Goal: Task Accomplishment & Management: Manage account settings

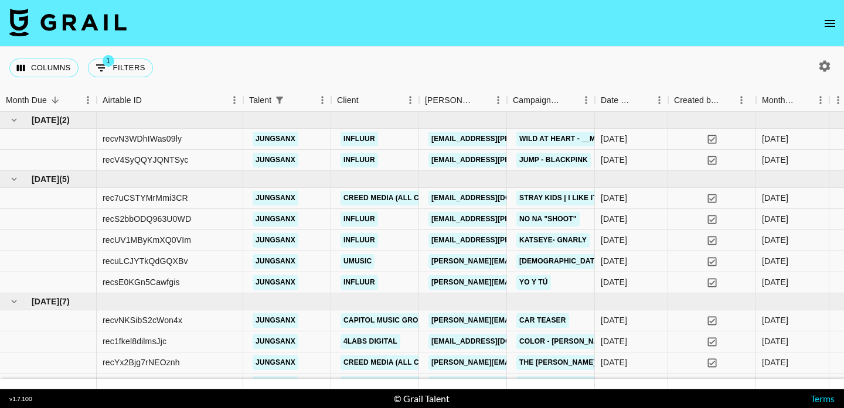
click at [827, 29] on icon "open drawer" at bounding box center [830, 23] width 14 height 14
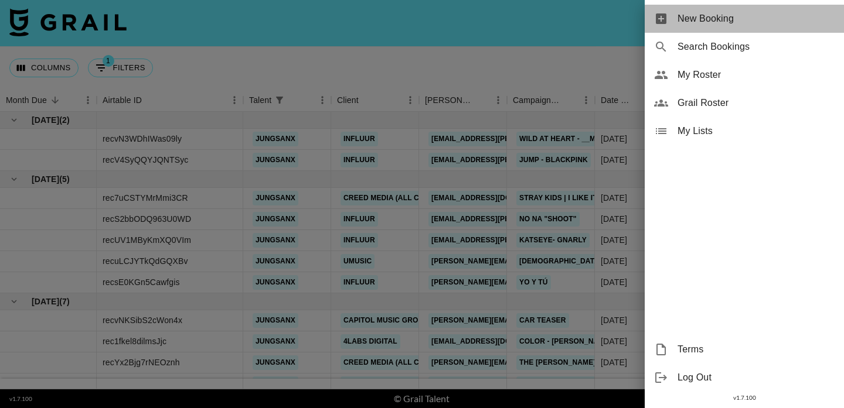
click at [753, 20] on span "New Booking" at bounding box center [755, 19] width 157 height 14
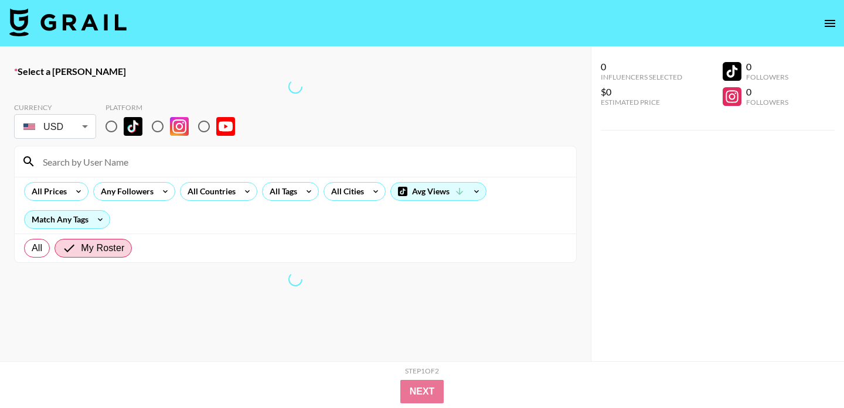
click at [835, 15] on button "open drawer" at bounding box center [829, 23] width 23 height 23
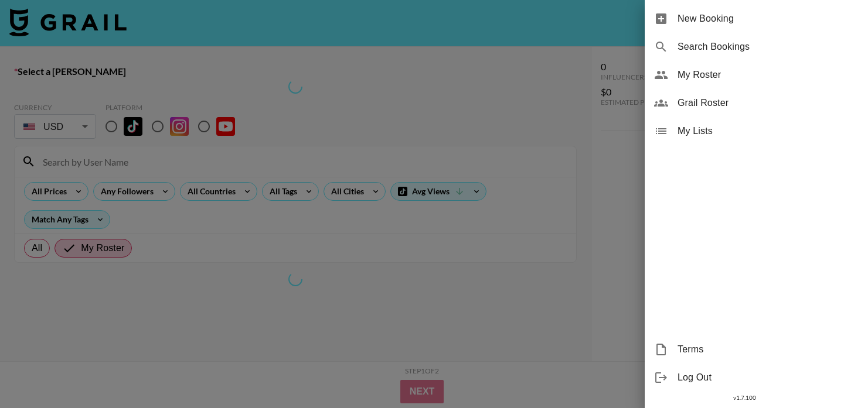
click at [761, 78] on span "My Roster" at bounding box center [755, 75] width 157 height 14
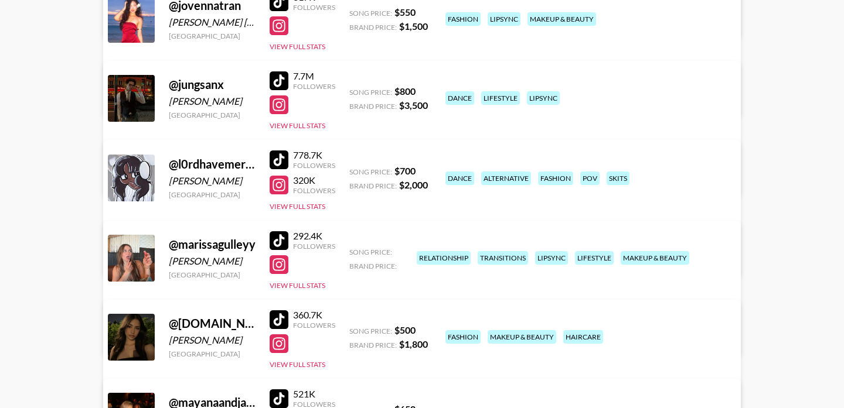
scroll to position [1317, 0]
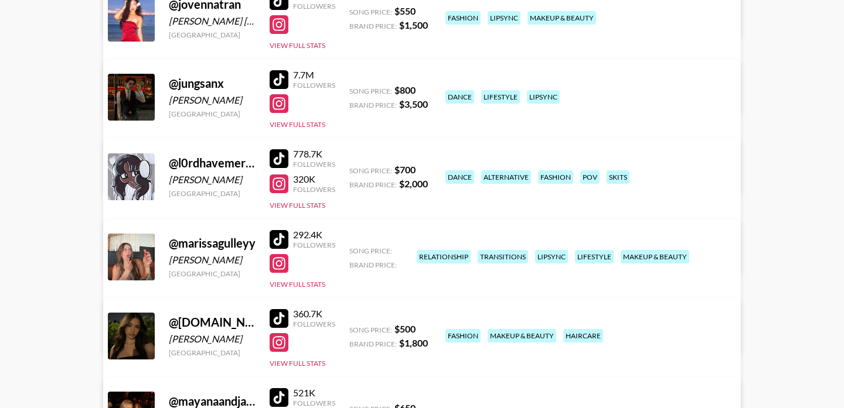
click at [499, 329] on link "View/Edit Details" at bounding box center [311, 335] width 375 height 12
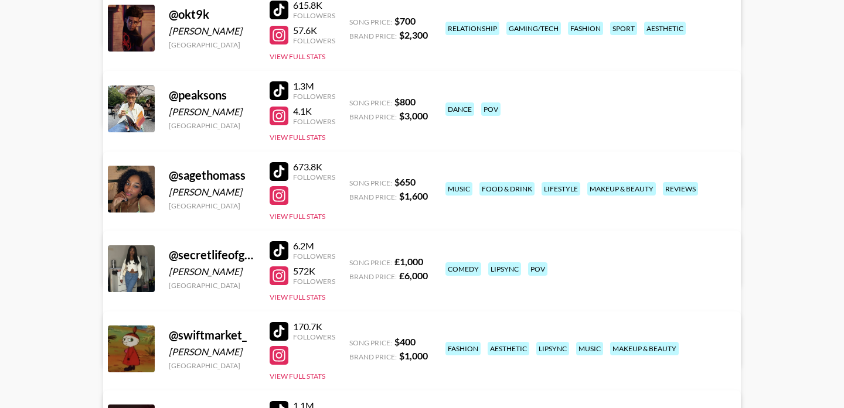
scroll to position [2270, 0]
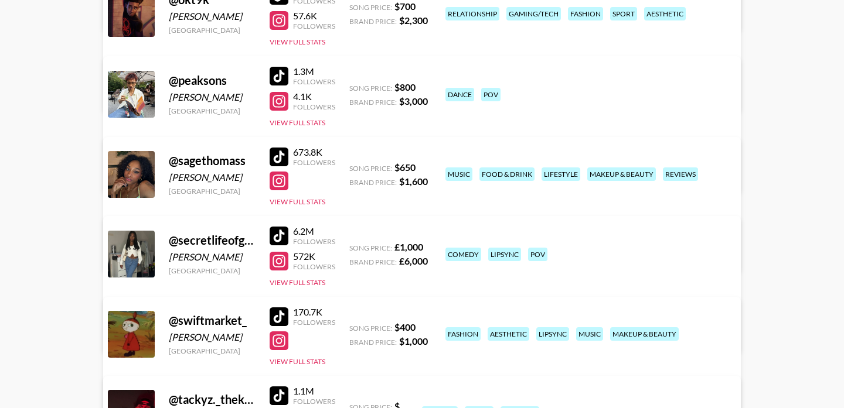
click at [499, 327] on link "View/Edit Details" at bounding box center [311, 333] width 375 height 12
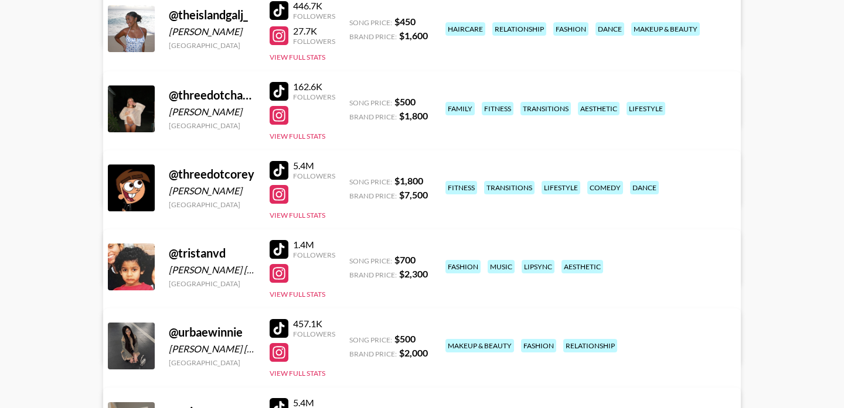
scroll to position [2870, 0]
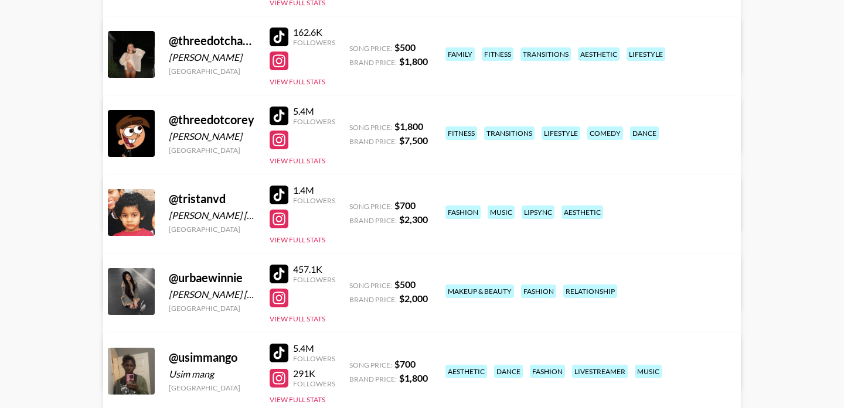
click at [499, 205] on link "View/Edit Details" at bounding box center [311, 211] width 375 height 12
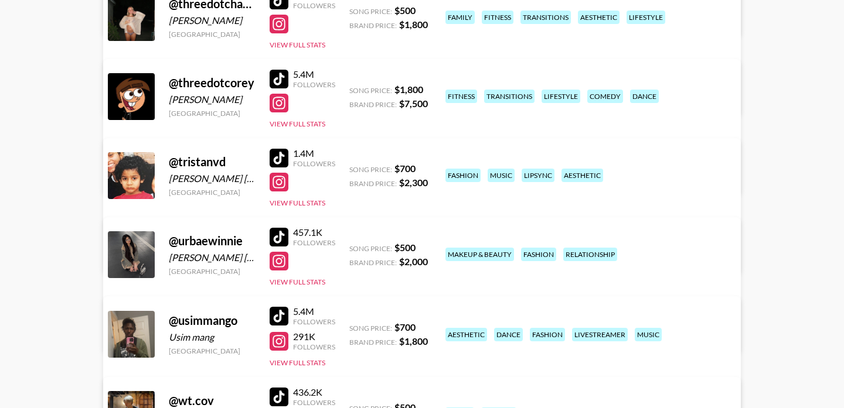
scroll to position [2915, 0]
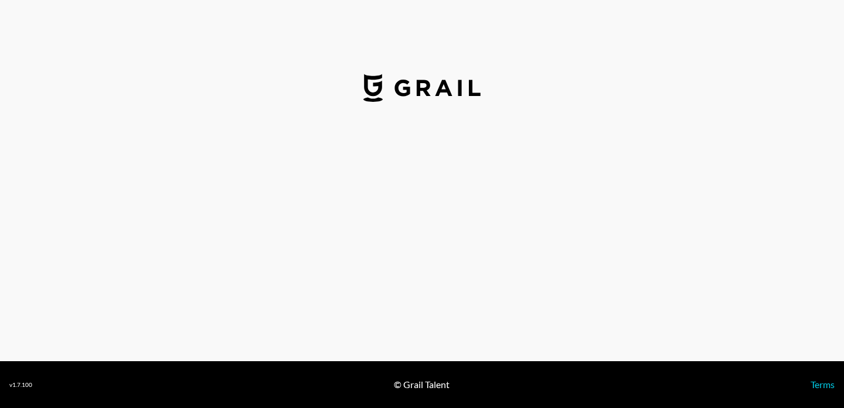
select select "USD"
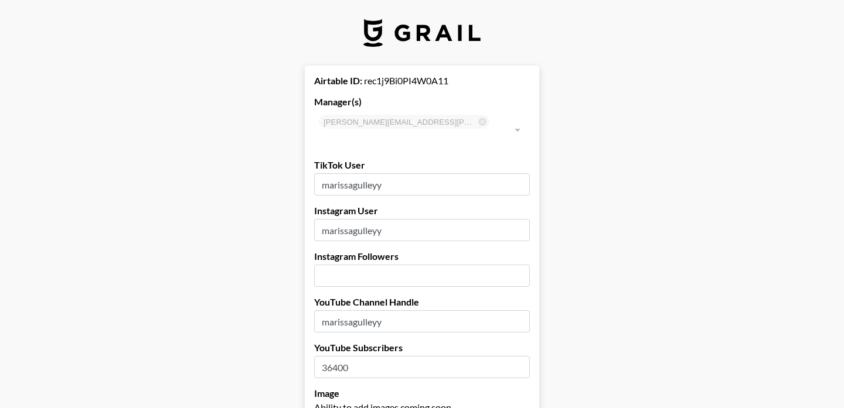
scroll to position [72, 0]
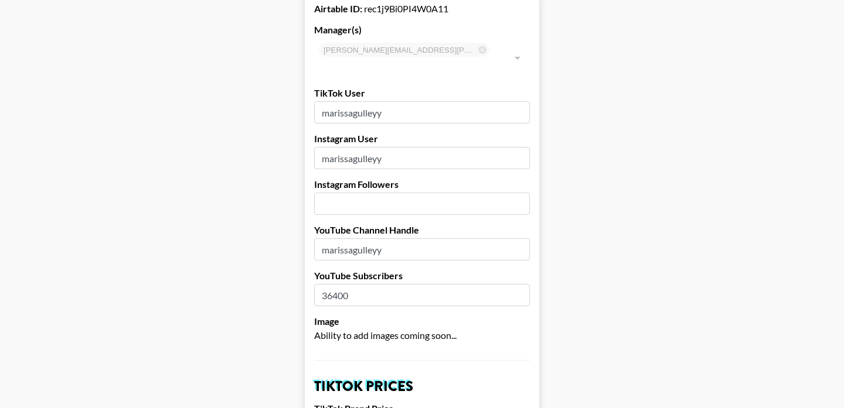
click at [396, 193] on input "number" at bounding box center [422, 204] width 216 height 22
type input "16000"
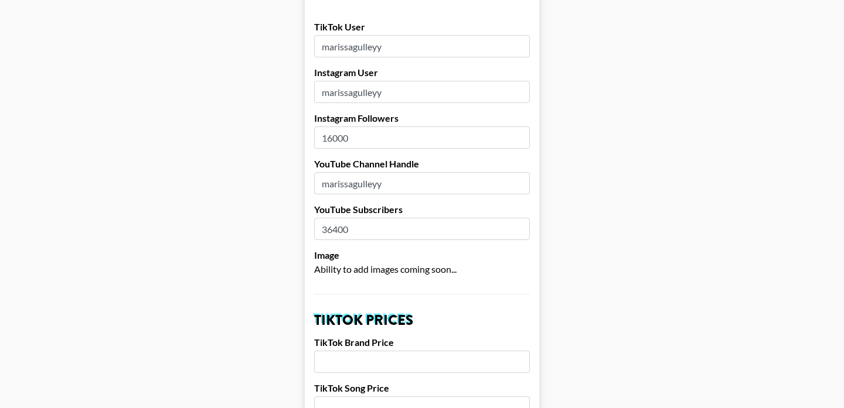
click at [372, 351] on input "number" at bounding box center [422, 362] width 216 height 22
type input "2000"
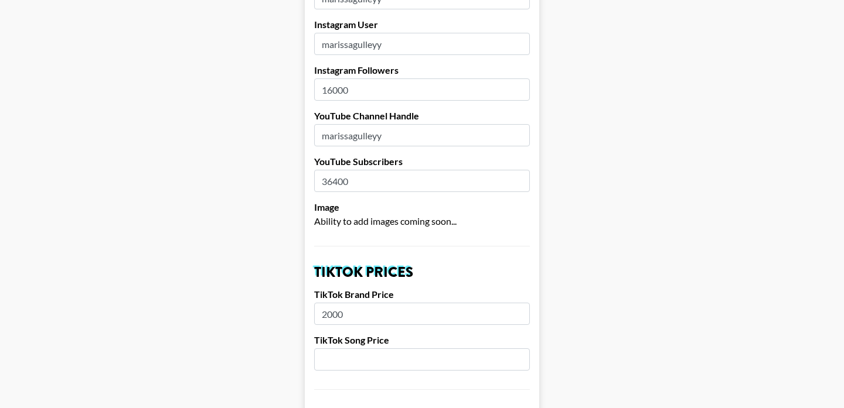
scroll to position [214, 0]
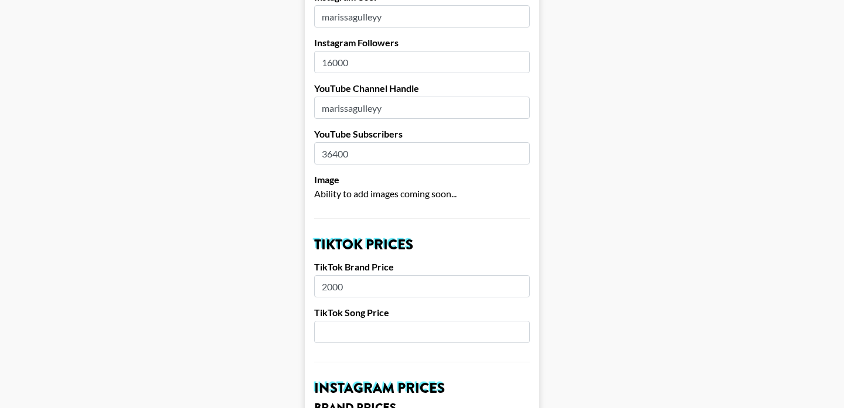
click at [383, 321] on input "number" at bounding box center [422, 332] width 216 height 22
type input "600"
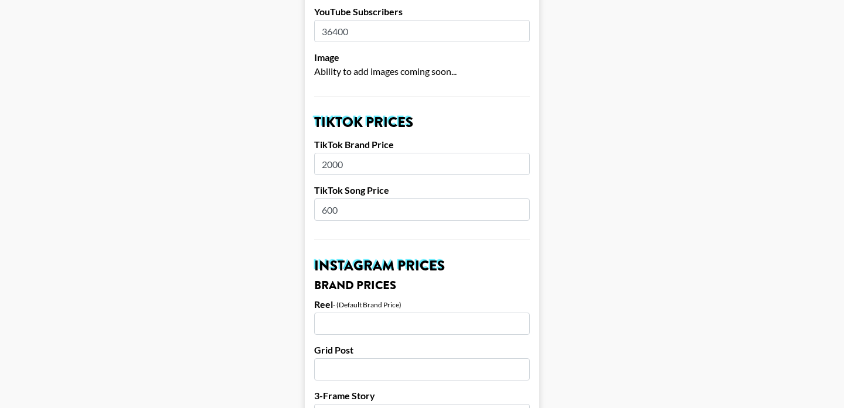
scroll to position [343, 0]
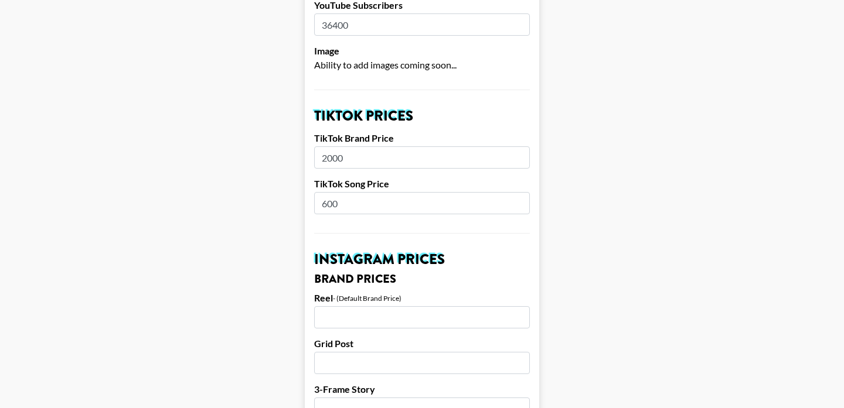
click at [373, 306] on input "number" at bounding box center [422, 317] width 216 height 22
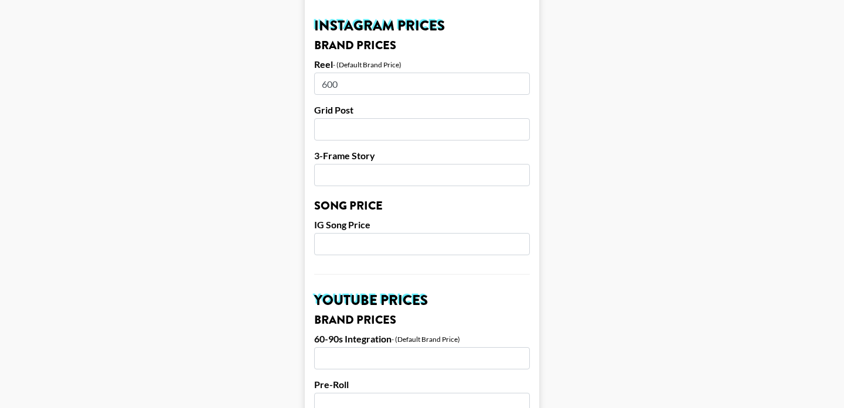
scroll to position [597, 0]
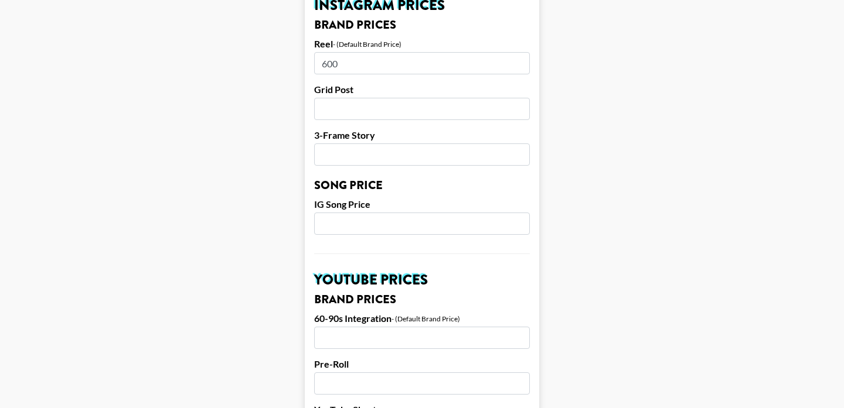
click at [362, 214] on input "number" at bounding box center [422, 224] width 216 height 22
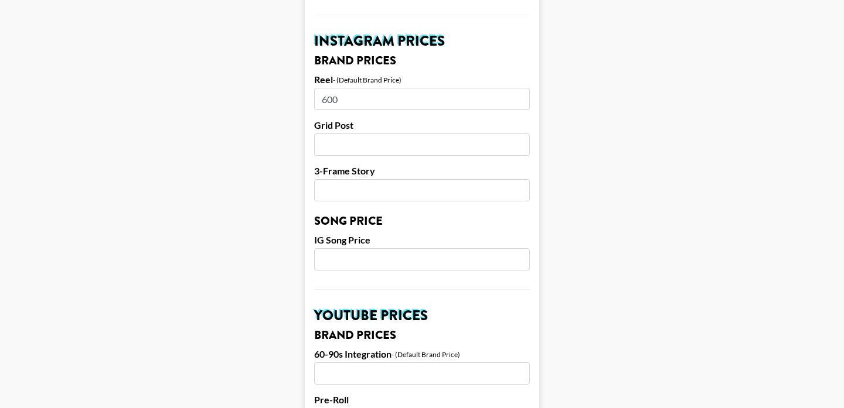
scroll to position [558, 0]
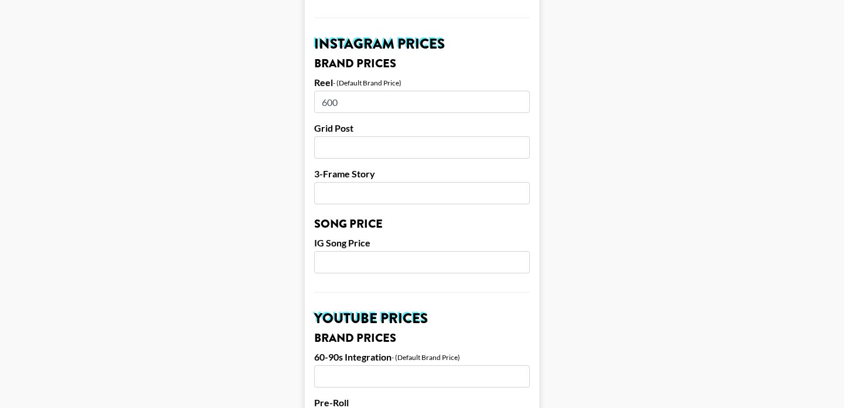
click at [332, 91] on input "600" at bounding box center [422, 102] width 216 height 22
type input "2000"
click at [364, 251] on input "number" at bounding box center [422, 262] width 216 height 22
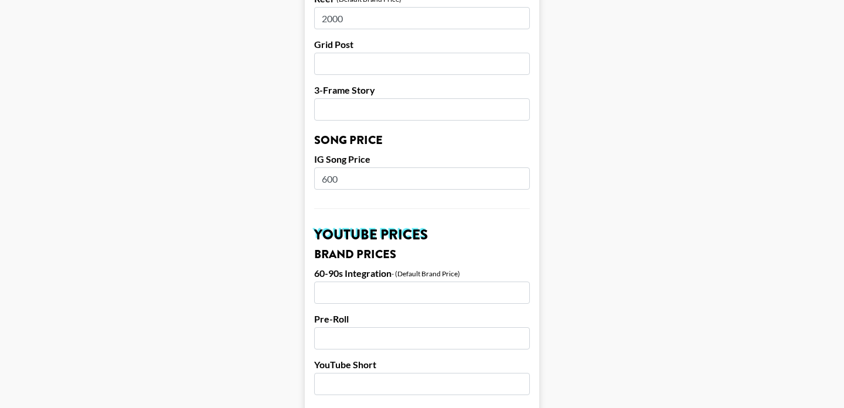
scroll to position [671, 0]
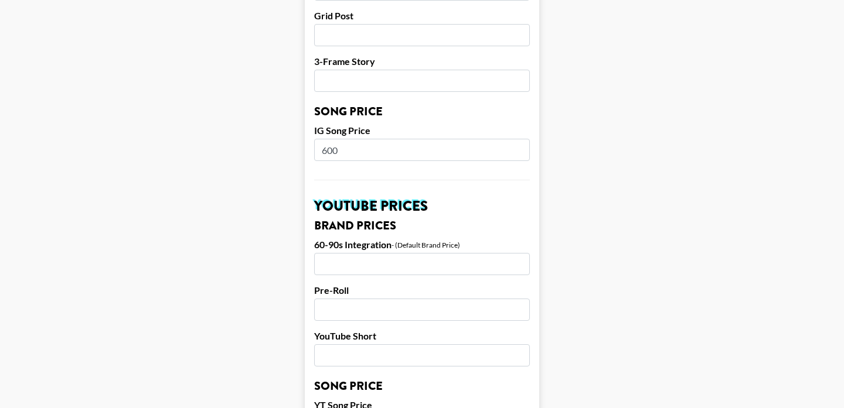
drag, startPoint x: 327, startPoint y: 134, endPoint x: 310, endPoint y: 134, distance: 17.0
click at [310, 134] on form "Airtable ID: rec1j9Bi0PI4W0A11 Manager(s) phuong.linh.nhu@grail-talent.com ​ Ti…" at bounding box center [422, 132] width 234 height 1475
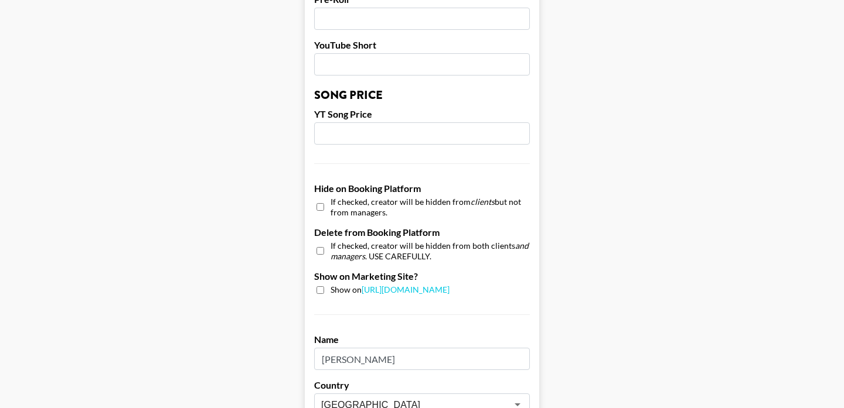
scroll to position [1042, 0]
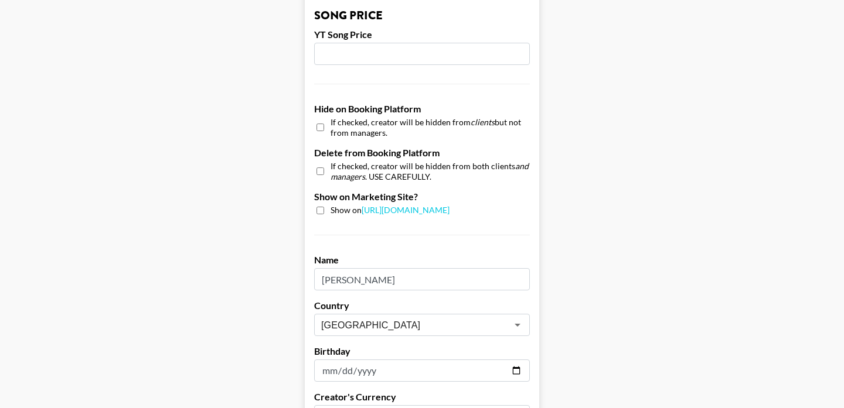
type input "700"
click at [320, 119] on input "checkbox" at bounding box center [320, 127] width 8 height 17
checkbox input "false"
click at [320, 207] on input "checkbox" at bounding box center [320, 211] width 8 height 8
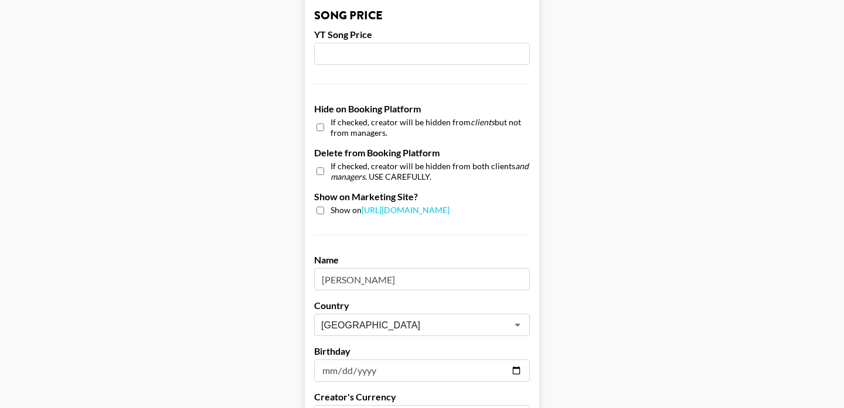
checkbox input "true"
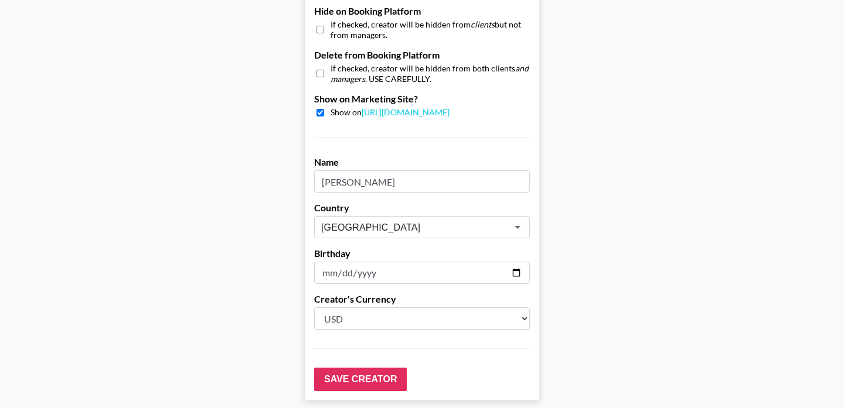
scroll to position [1181, 0]
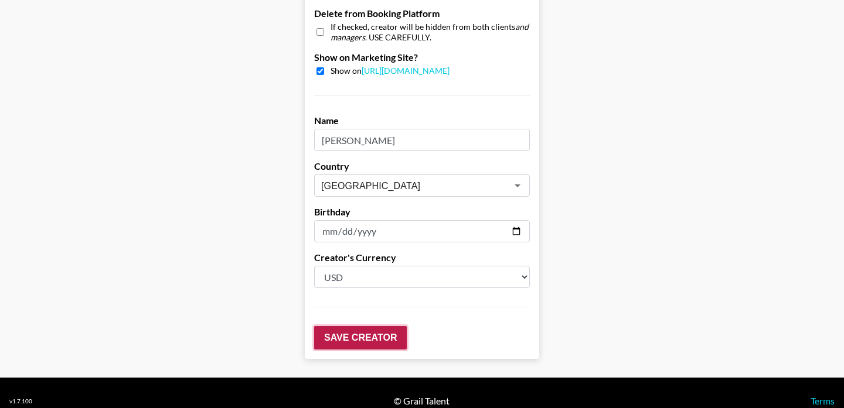
click at [374, 328] on input "Save Creator" at bounding box center [360, 337] width 93 height 23
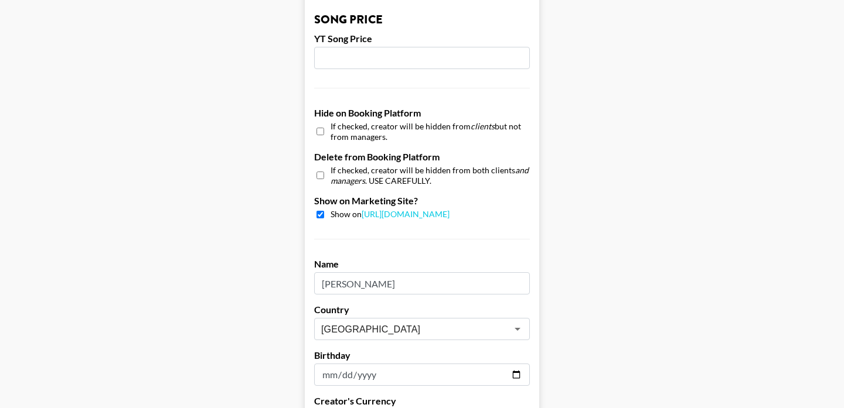
scroll to position [1219, 0]
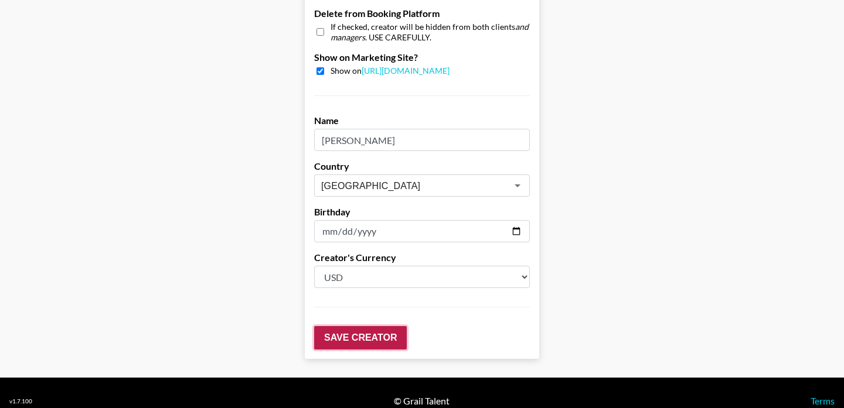
click at [367, 326] on input "Save Creator" at bounding box center [360, 337] width 93 height 23
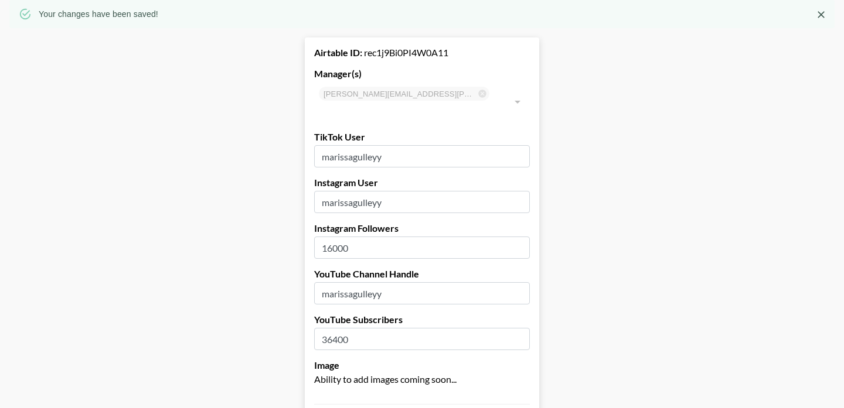
scroll to position [0, 0]
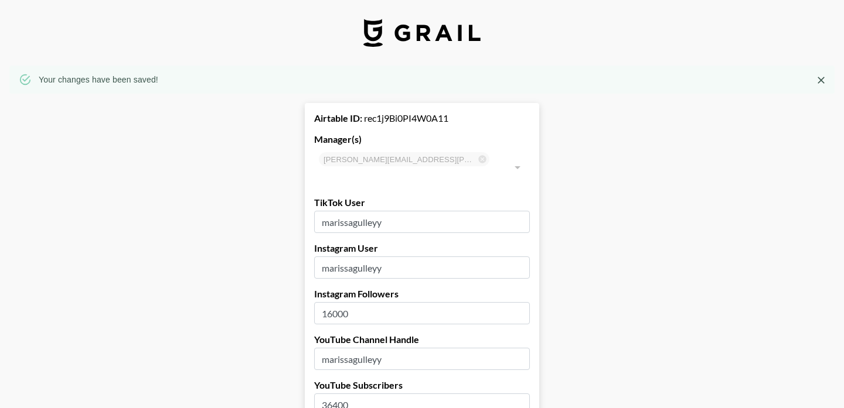
click at [400, 35] on img at bounding box center [421, 33] width 117 height 28
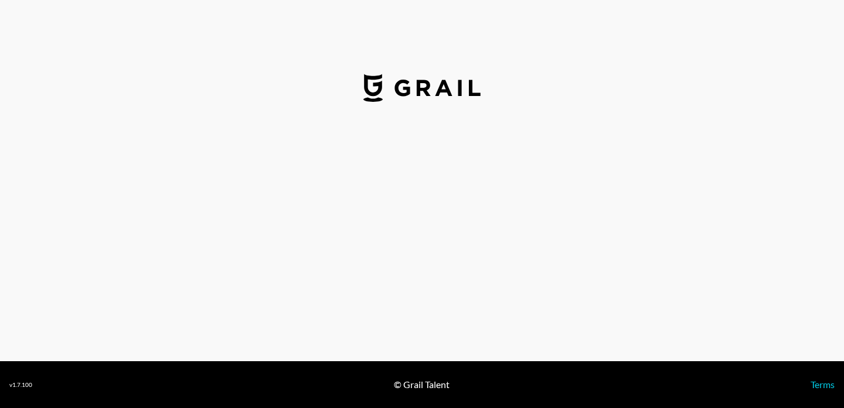
select select "GBP"
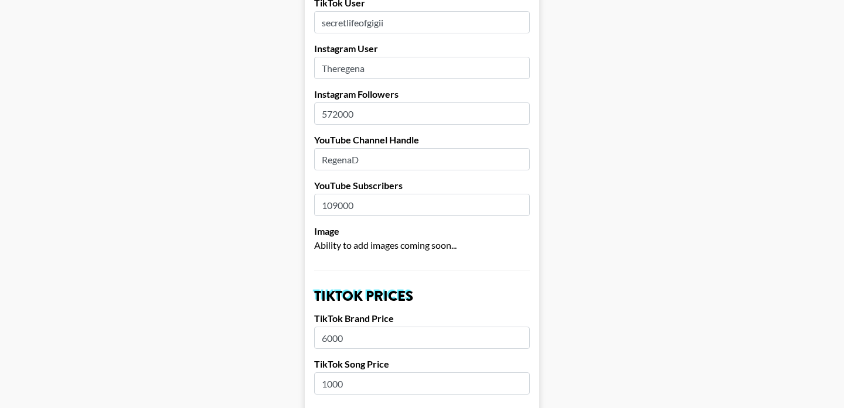
scroll to position [161, 0]
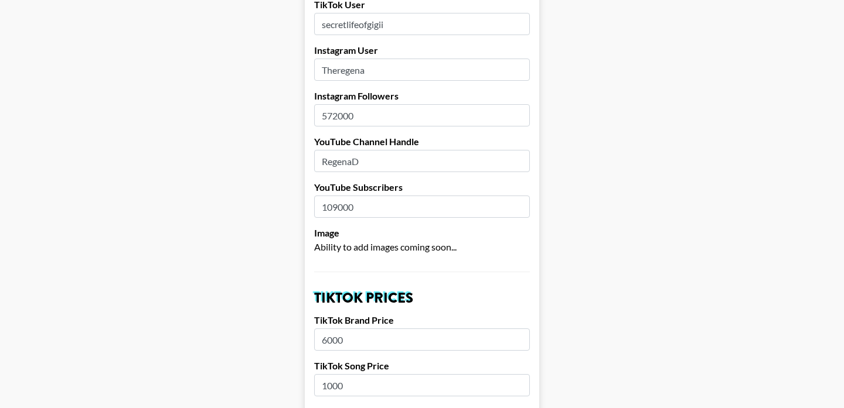
click at [339, 104] on input "572000" at bounding box center [422, 115] width 216 height 22
type input "2"
type input "1500000"
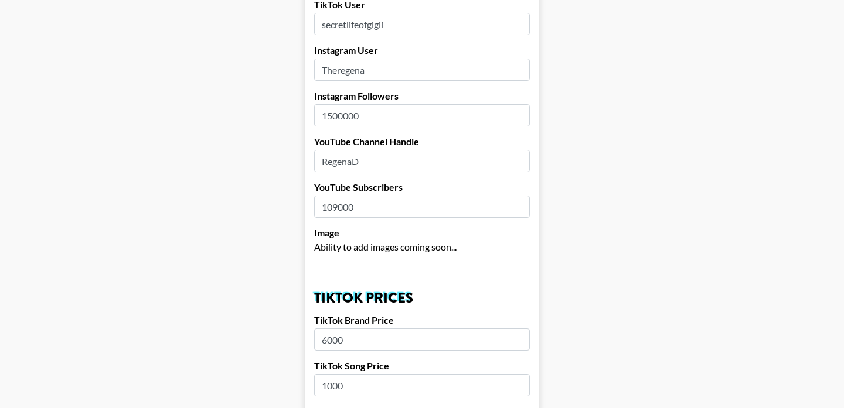
click at [345, 196] on input "109000" at bounding box center [422, 207] width 216 height 22
type input "1840000"
click at [335, 330] on input "6000" at bounding box center [422, 340] width 216 height 22
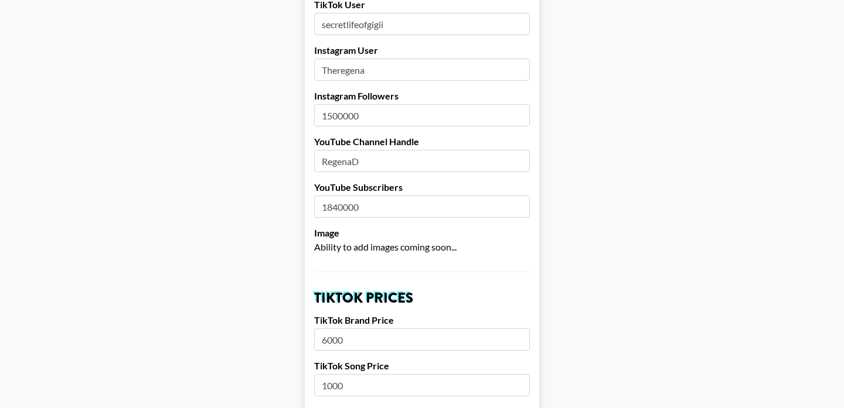
click at [335, 330] on input "6000" at bounding box center [422, 340] width 216 height 22
type input "1"
type input "10000"
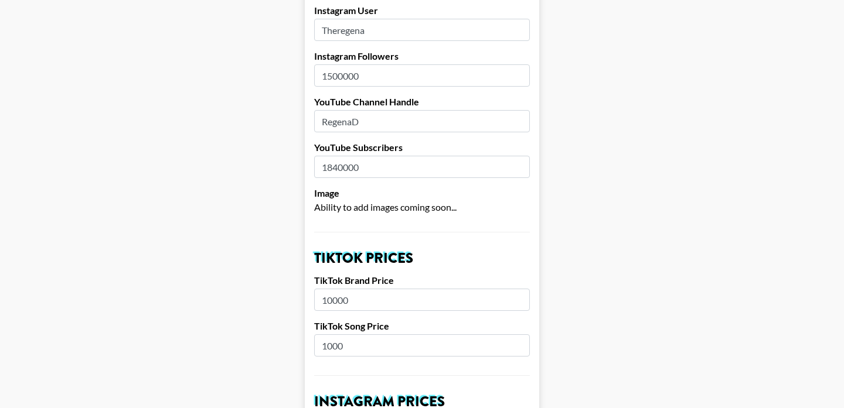
scroll to position [203, 0]
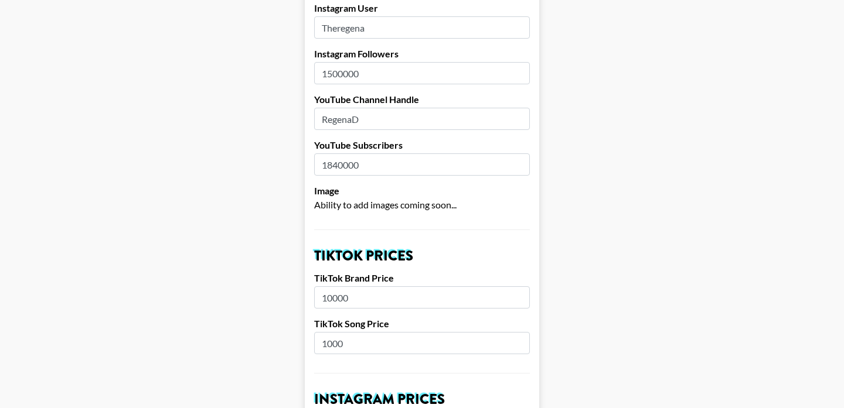
click at [342, 332] on input "1000" at bounding box center [422, 343] width 216 height 22
click at [335, 332] on input "2000" at bounding box center [422, 343] width 216 height 22
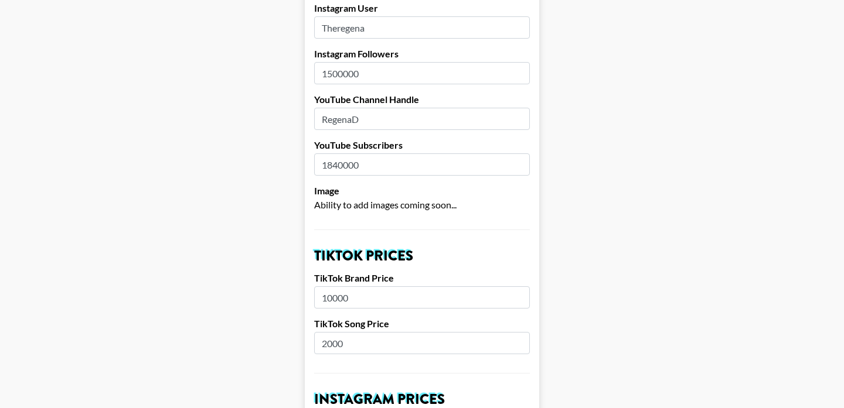
click at [335, 332] on input "2000" at bounding box center [422, 343] width 216 height 22
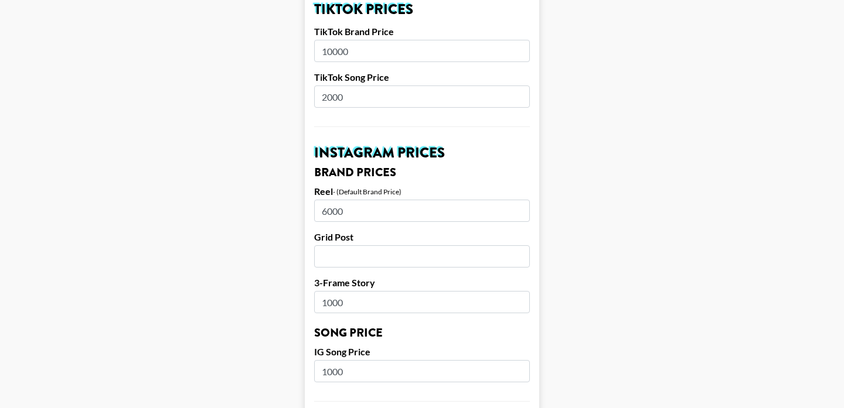
scroll to position [470, 0]
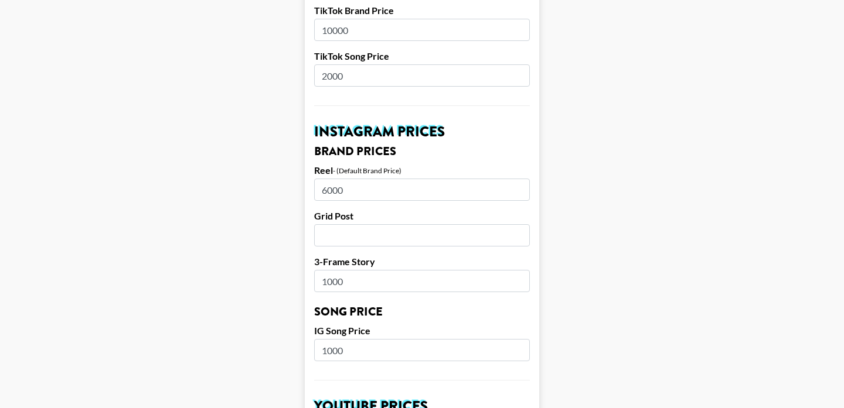
click at [336, 64] on input "2000" at bounding box center [422, 75] width 216 height 22
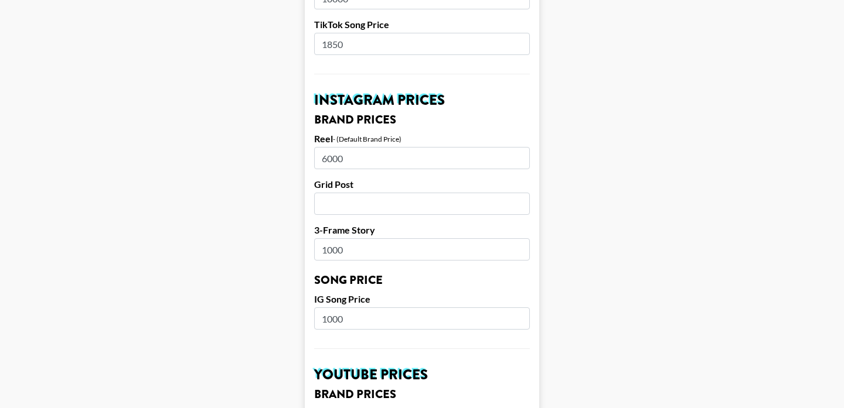
scroll to position [441, 0]
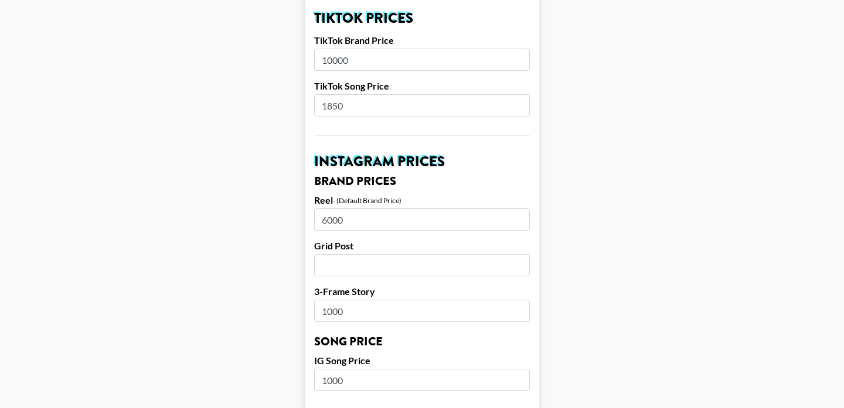
click at [327, 94] on input "1850" at bounding box center [422, 105] width 216 height 22
type input "1900"
click at [337, 209] on input "6000" at bounding box center [422, 220] width 216 height 22
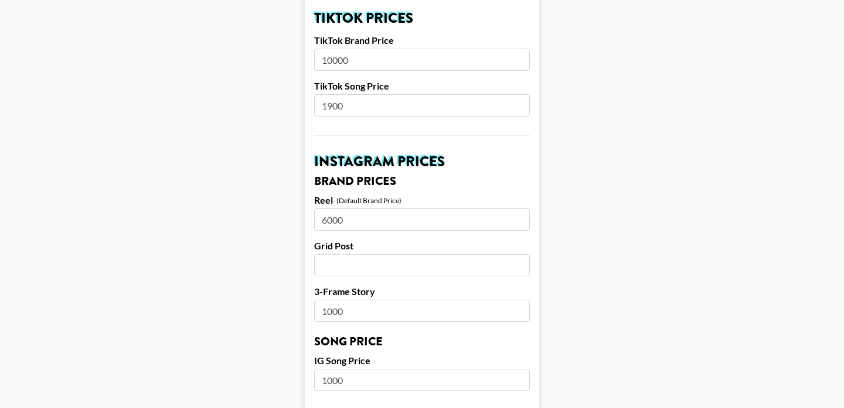
click at [337, 209] on input "6000" at bounding box center [422, 220] width 216 height 22
click at [334, 49] on input "10000" at bounding box center [422, 60] width 216 height 22
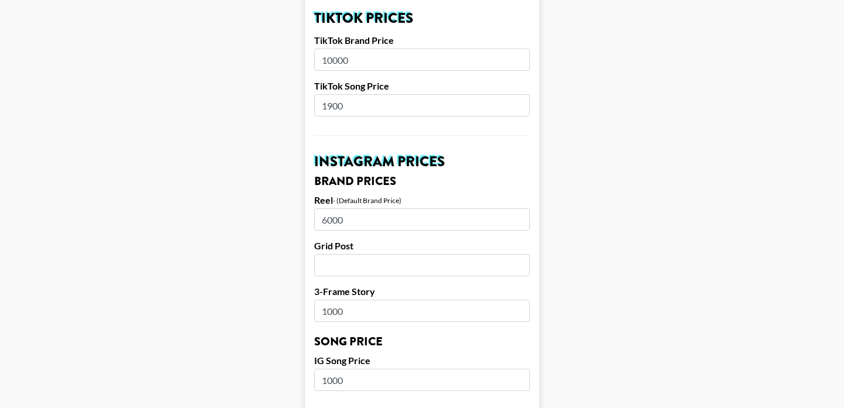
click at [329, 209] on input "6000" at bounding box center [422, 220] width 216 height 22
paste input "10"
type input "10000"
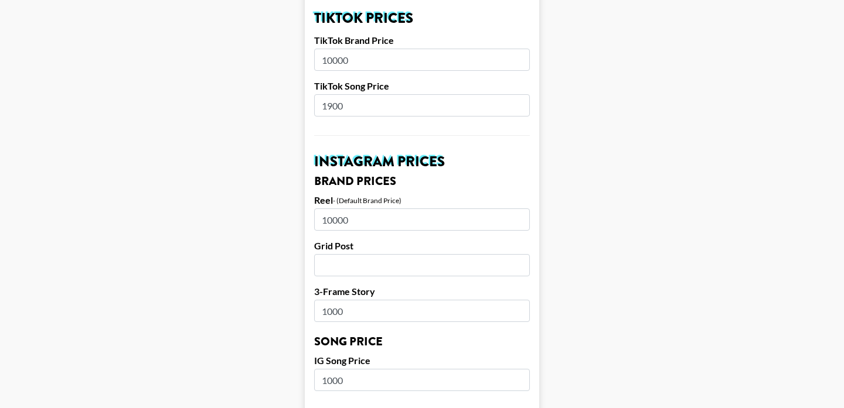
drag, startPoint x: 337, startPoint y: 45, endPoint x: 307, endPoint y: 44, distance: 30.5
click at [307, 44] on form "Airtable ID: recxzbLUlAWgPRRff Manager(s) phuong.linh.nhu@grail-talent.com ​ Ti…" at bounding box center [422, 362] width 234 height 1475
type input "9500"
click at [332, 209] on input "10000" at bounding box center [422, 220] width 216 height 22
drag, startPoint x: 337, startPoint y: 204, endPoint x: 260, endPoint y: 204, distance: 77.3
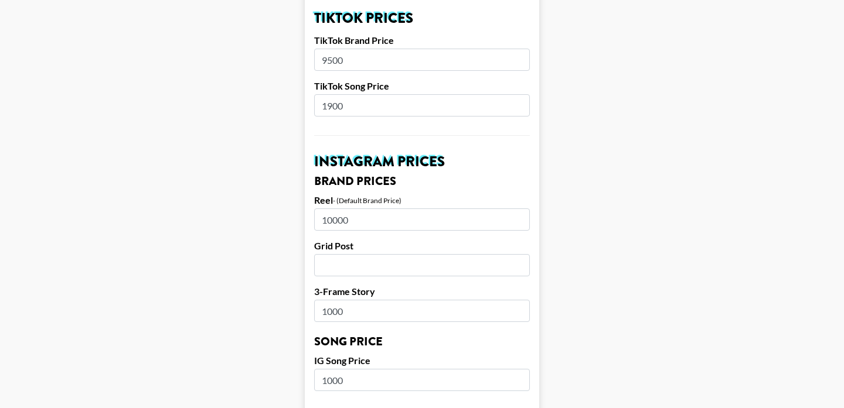
click at [260, 204] on main "Airtable ID: recxzbLUlAWgPRRff Manager(s) phuong.linh.nhu@grail-talent.com ​ Ti…" at bounding box center [421, 362] width 825 height 1475
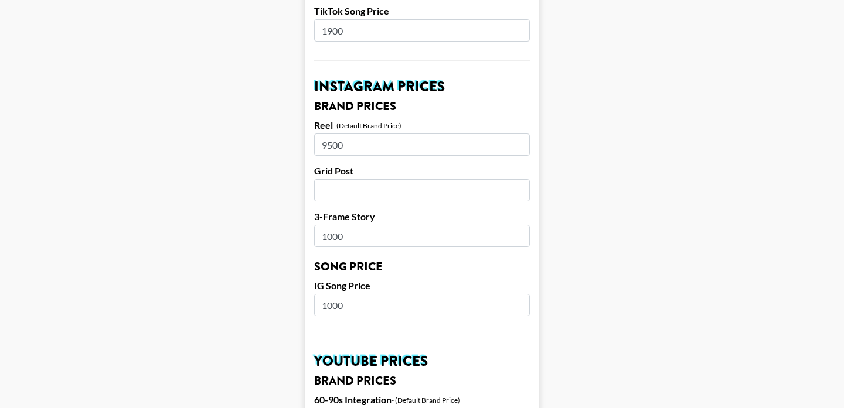
scroll to position [524, 0]
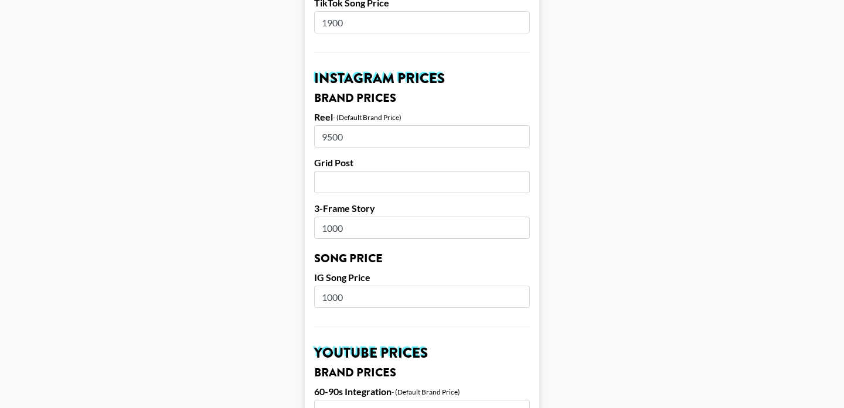
type input "9500"
click at [339, 217] on input "1000" at bounding box center [422, 228] width 216 height 22
type input "3000"
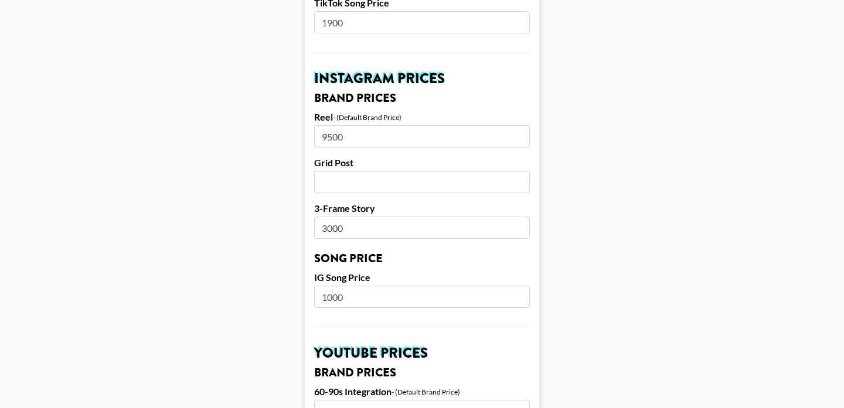
scroll to position [575, 0]
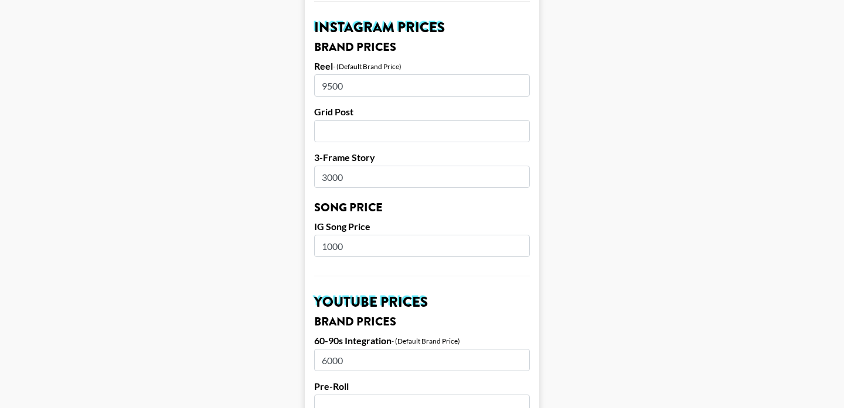
click at [337, 235] on input "1000" at bounding box center [422, 246] width 216 height 22
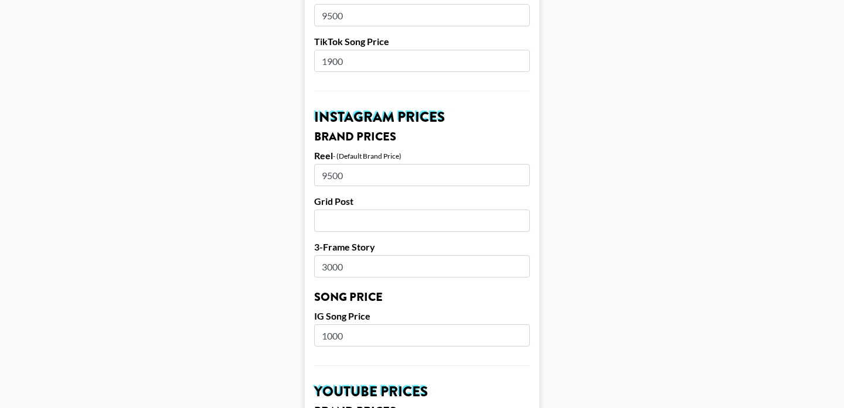
scroll to position [439, 0]
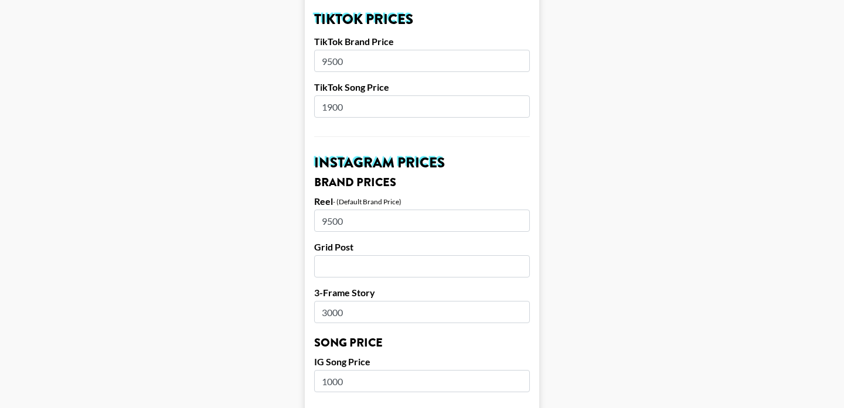
click at [340, 95] on input "1900" at bounding box center [422, 106] width 216 height 22
type input "1950"
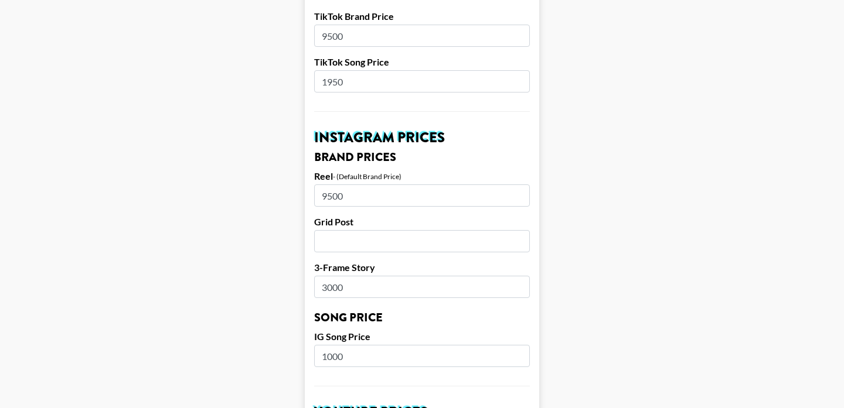
scroll to position [466, 0]
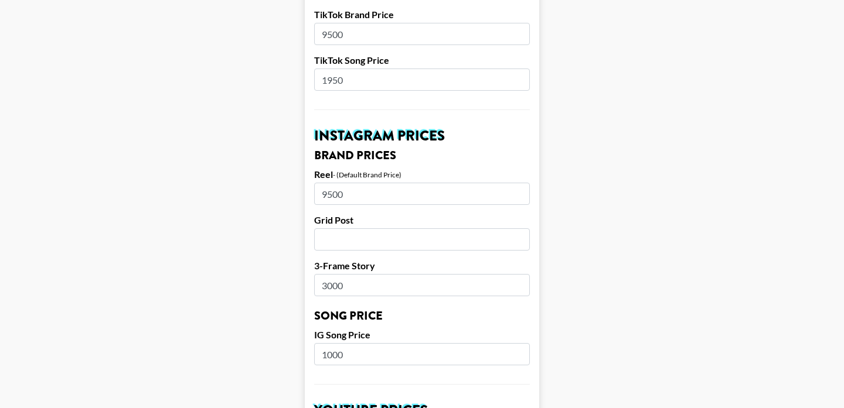
click at [336, 343] on input "1000" at bounding box center [422, 354] width 216 height 22
type input "1950"
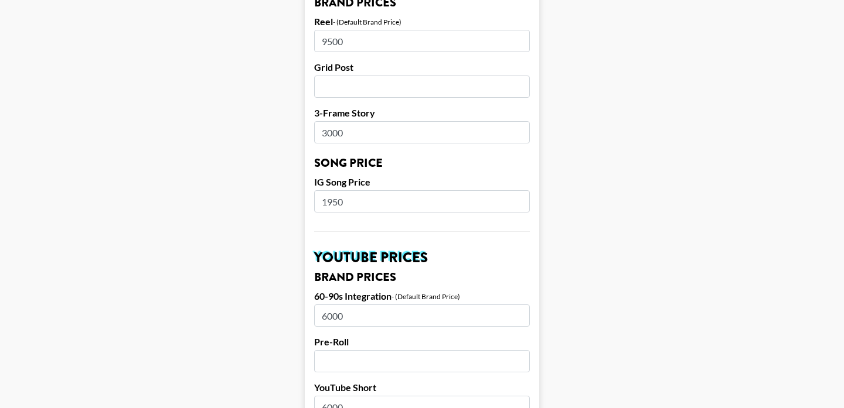
scroll to position [670, 0]
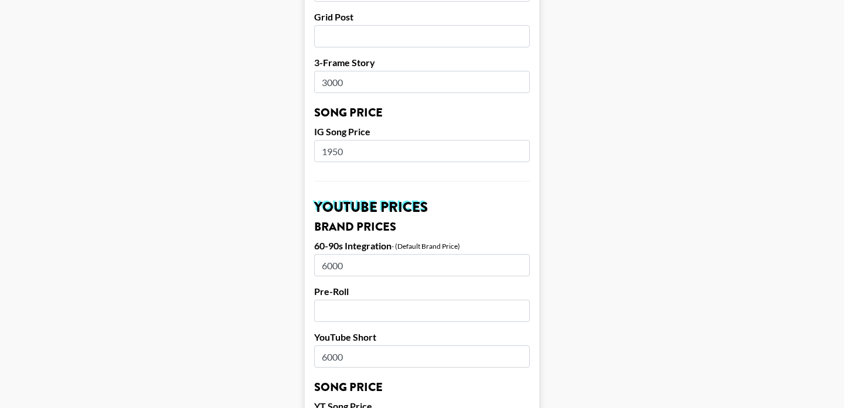
click at [336, 346] on input "6000" at bounding box center [422, 357] width 216 height 22
type input "2300"
click at [335, 254] on input "6000" at bounding box center [422, 265] width 216 height 22
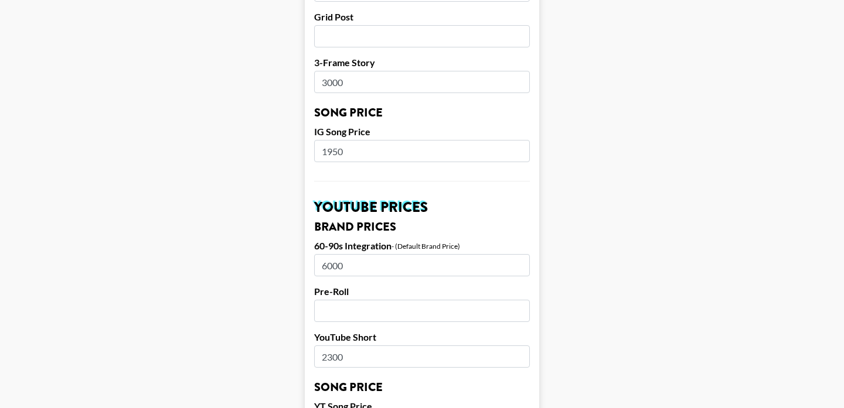
click at [335, 254] on input "6000" at bounding box center [422, 265] width 216 height 22
type input "1950"
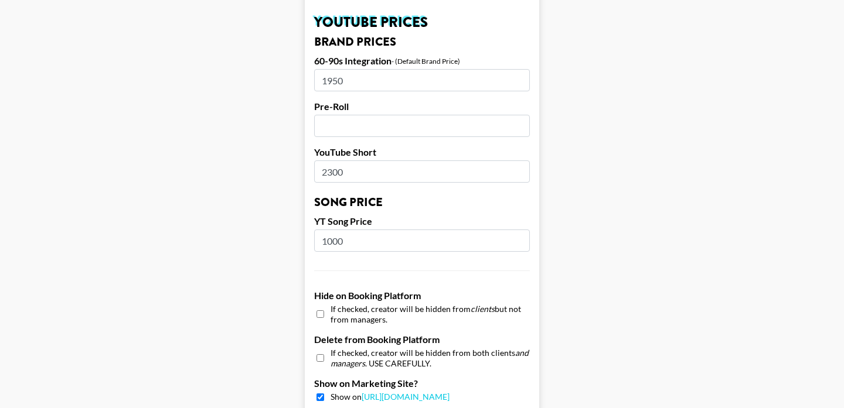
scroll to position [968, 0]
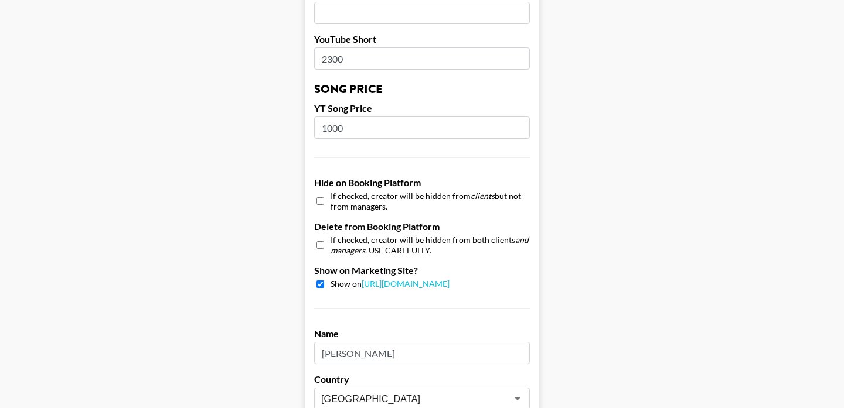
click at [334, 117] on input "1000" at bounding box center [422, 128] width 216 height 22
type input "1950"
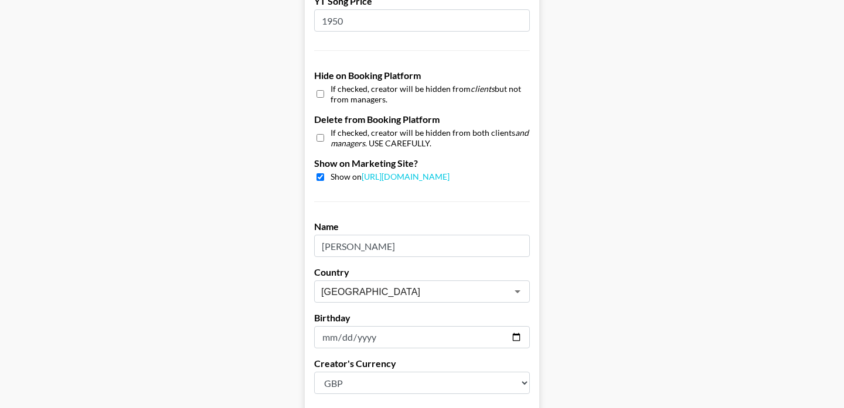
scroll to position [1181, 0]
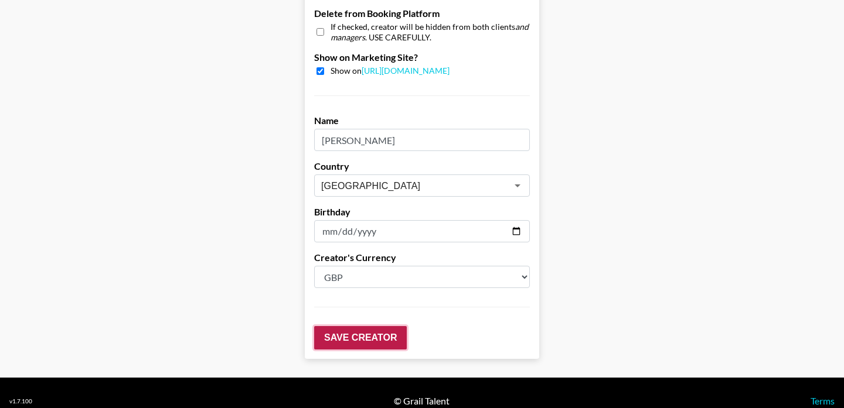
click at [364, 326] on input "Save Creator" at bounding box center [360, 337] width 93 height 23
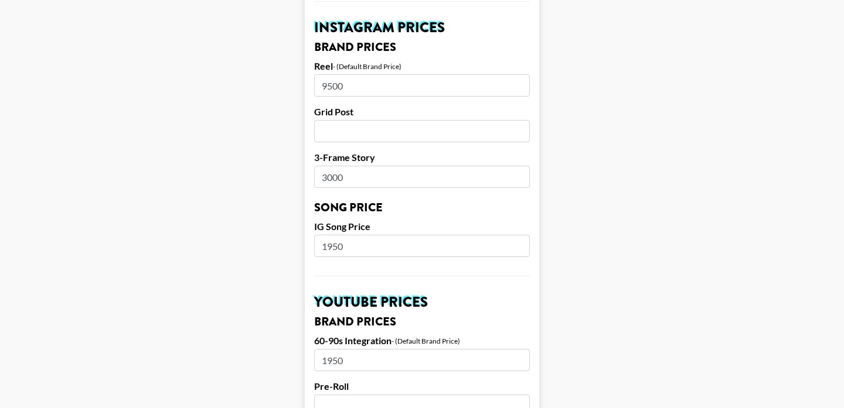
scroll to position [615, 0]
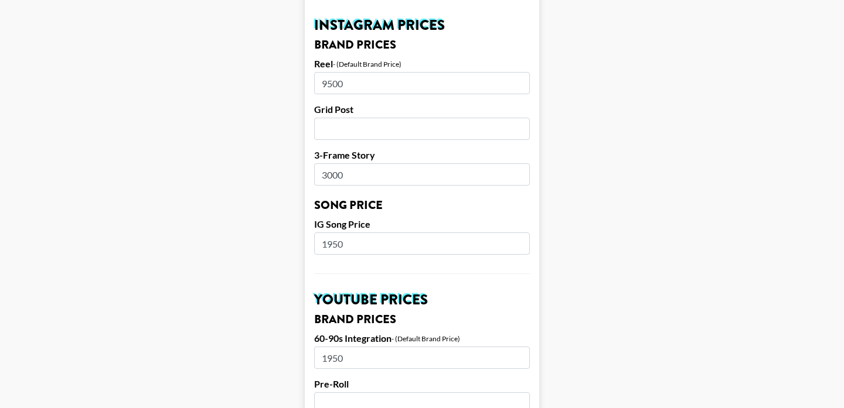
drag, startPoint x: 332, startPoint y: 227, endPoint x: 297, endPoint y: 227, distance: 34.6
click at [297, 227] on main "Your changes have been saved! Airtable ID: recxzbLUlAWgPRRff Manager(s) phuong.…" at bounding box center [421, 207] width 825 height 1512
click at [326, 233] on input "1950" at bounding box center [422, 244] width 216 height 22
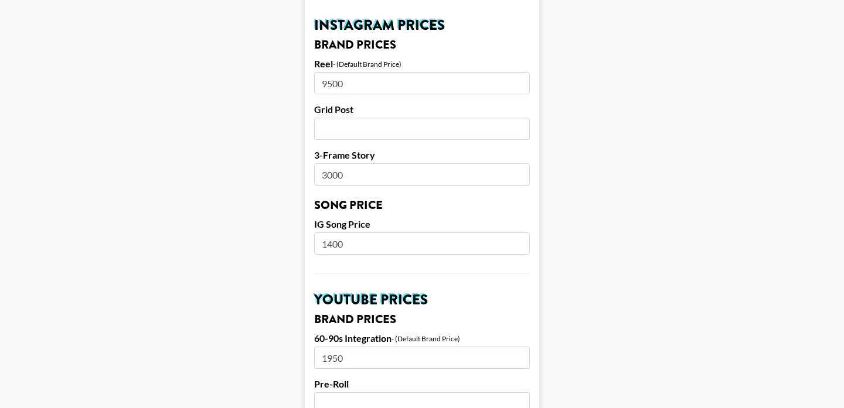
type input "1400"
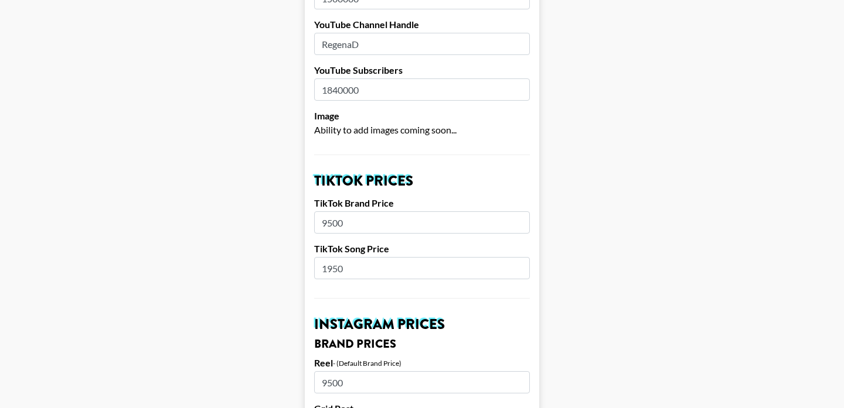
scroll to position [349, 0]
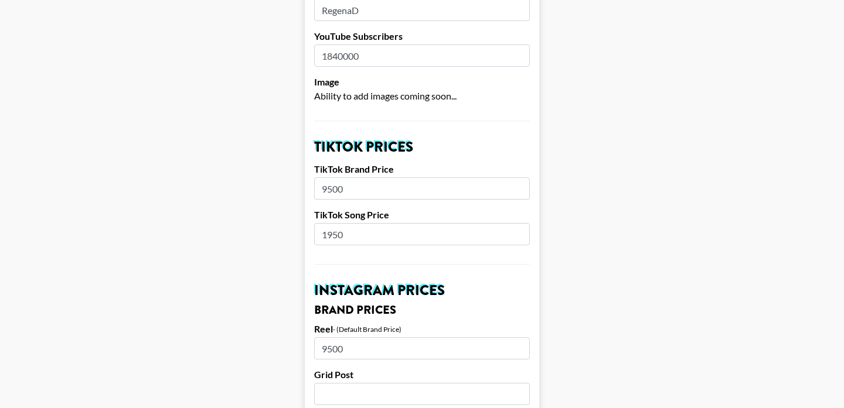
click at [333, 223] on input "1950" at bounding box center [422, 234] width 216 height 22
paste input "40"
type input "1400"
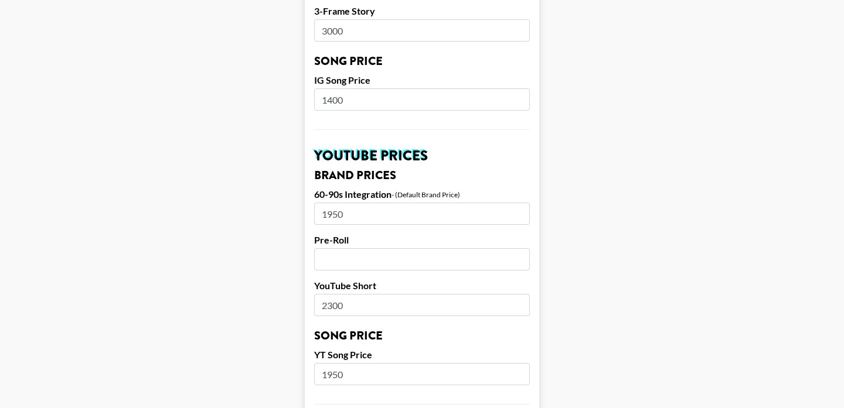
scroll to position [825, 0]
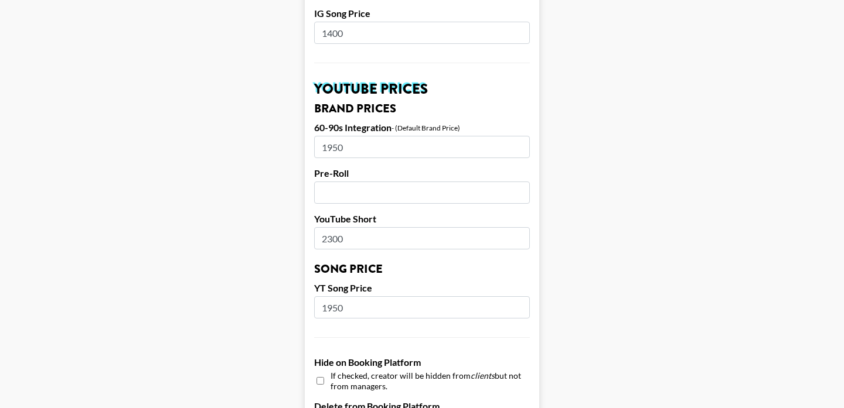
click at [336, 136] on input "1950" at bounding box center [422, 147] width 216 height 22
type input "9500"
click at [332, 296] on input "1950" at bounding box center [422, 307] width 216 height 22
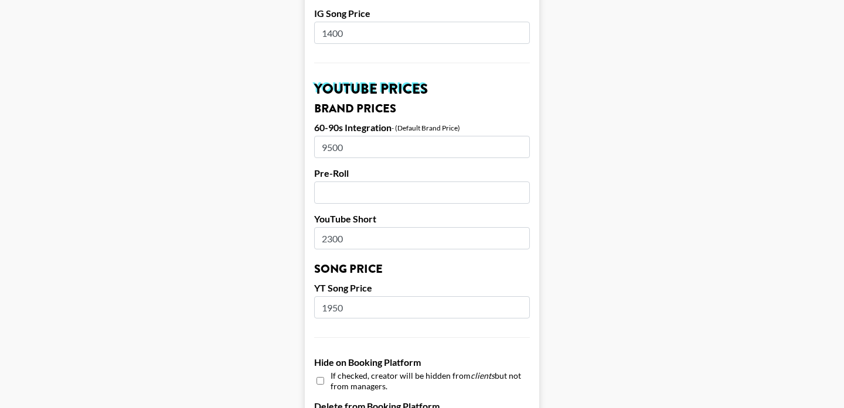
click at [331, 296] on input "1950" at bounding box center [422, 307] width 216 height 22
paste input "40"
type input "1400"
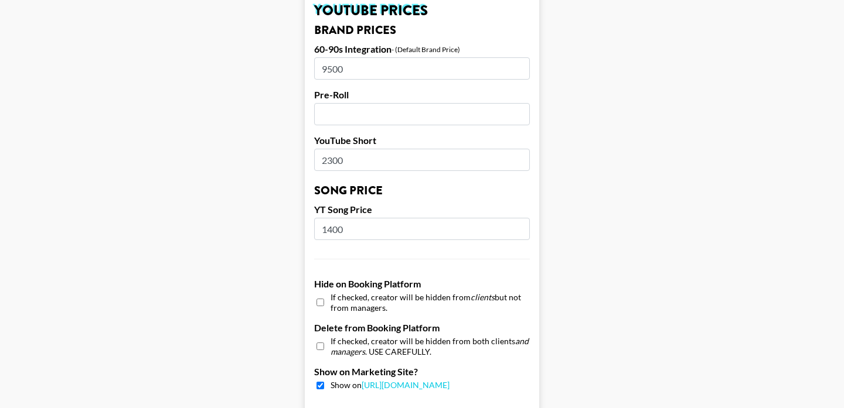
scroll to position [907, 0]
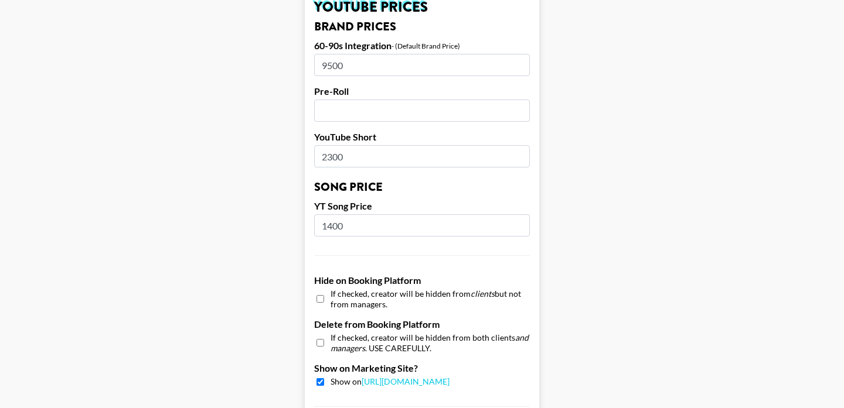
click at [340, 145] on input "2300" at bounding box center [422, 156] width 216 height 22
type input "9"
type input "8000"
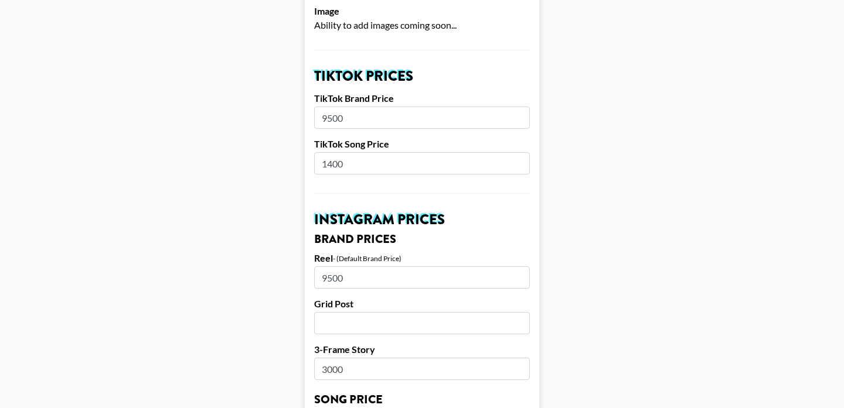
scroll to position [427, 0]
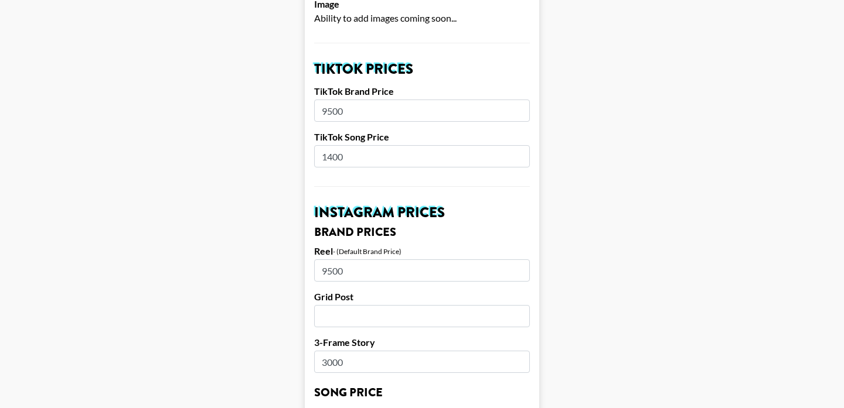
click at [327, 100] on input "9500" at bounding box center [422, 111] width 216 height 22
type input "9500"
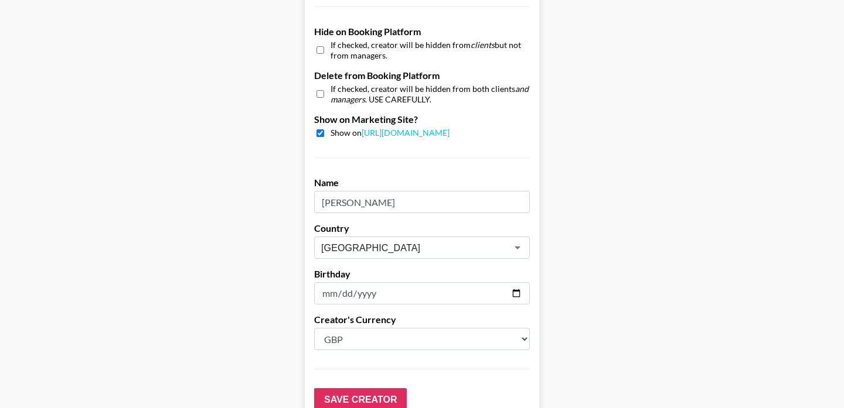
scroll to position [1219, 0]
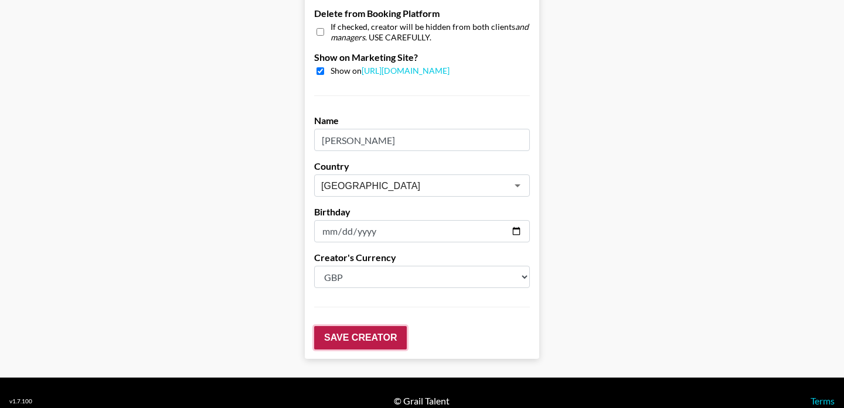
click at [352, 326] on input "Save Creator" at bounding box center [360, 337] width 93 height 23
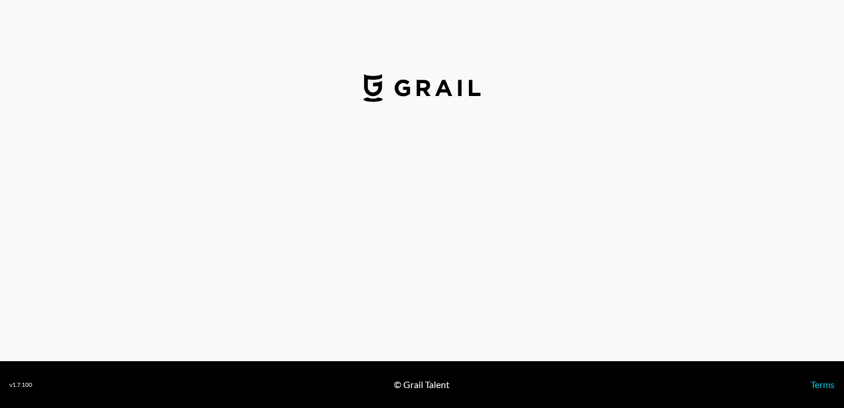
select select "GBP"
select select "USD"
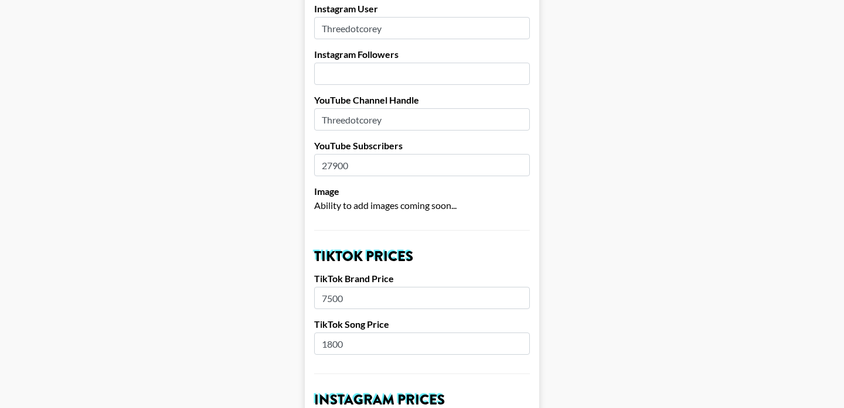
scroll to position [213, 0]
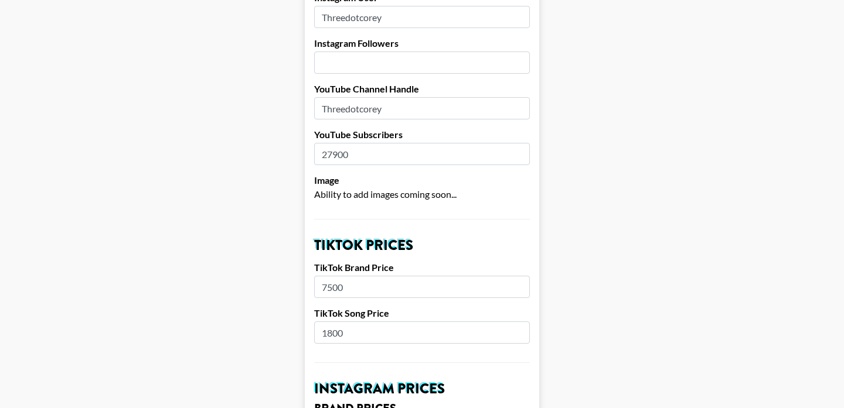
drag, startPoint x: 332, startPoint y: 269, endPoint x: 301, endPoint y: 268, distance: 31.1
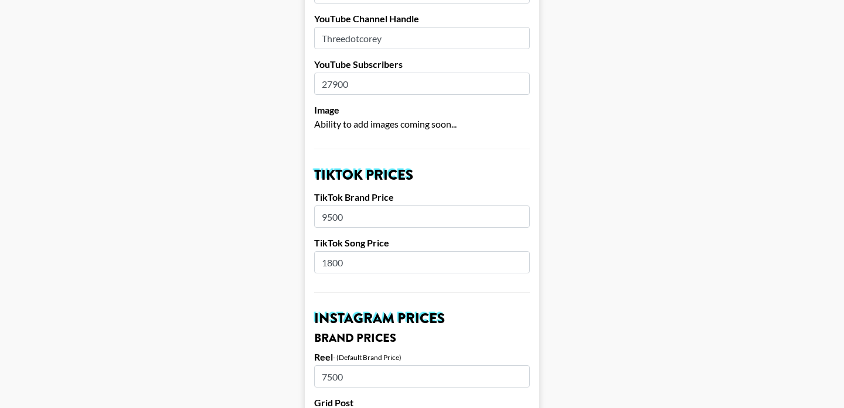
scroll to position [294, 0]
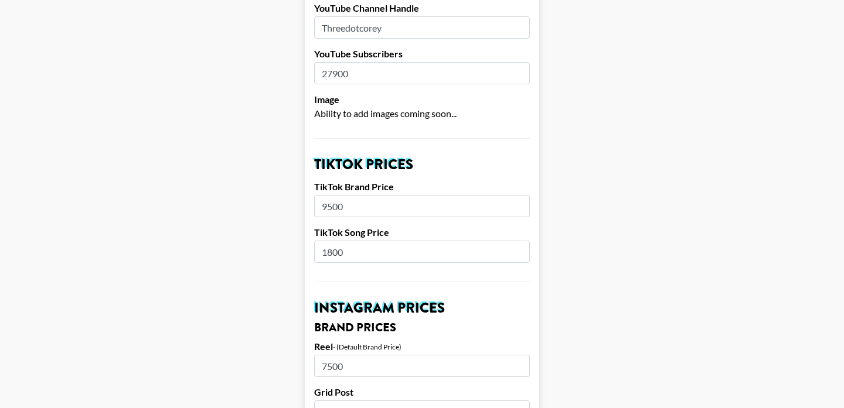
type input "9500"
click at [340, 241] on input "1800" at bounding box center [422, 252] width 216 height 22
click at [339, 241] on input "1800" at bounding box center [422, 252] width 216 height 22
type input "2300"
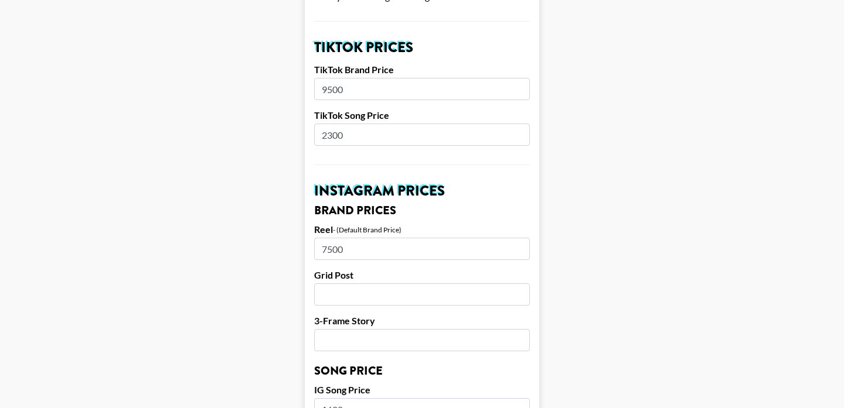
scroll to position [428, 0]
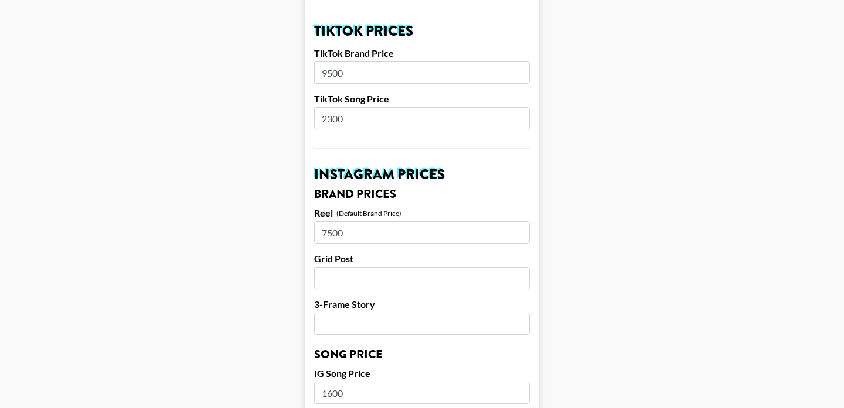
click at [335, 382] on input "1600" at bounding box center [422, 393] width 216 height 22
paste input "23"
type input "2300"
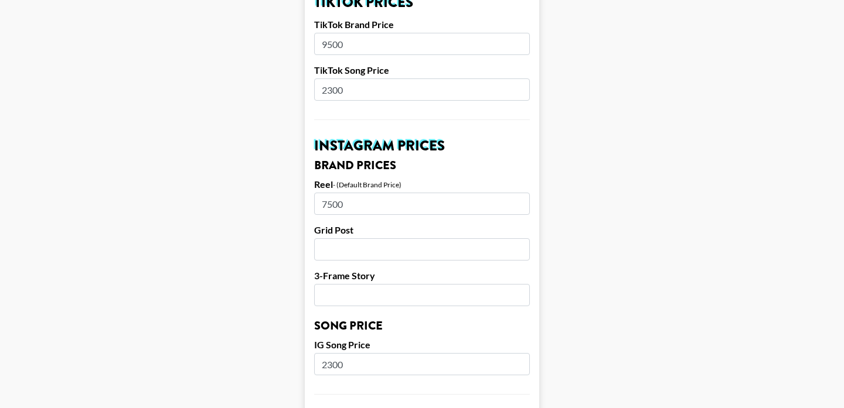
scroll to position [458, 0]
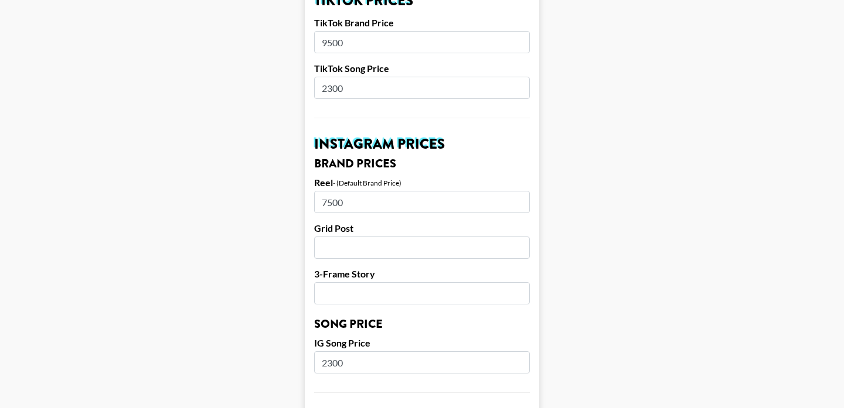
drag, startPoint x: 331, startPoint y: 188, endPoint x: 297, endPoint y: 188, distance: 34.0
click at [297, 188] on main "Airtable ID: recfIaLEYYKVfCqKo Manager(s) phuong.linh.nhu@grail-talent.com ​ Ti…" at bounding box center [421, 344] width 825 height 1475
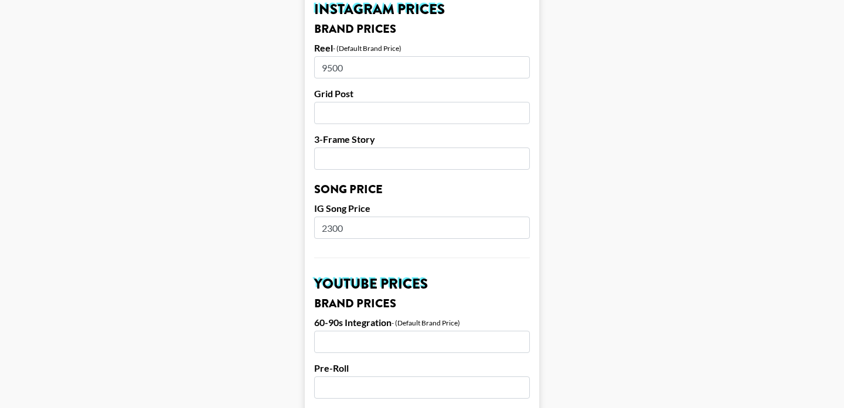
scroll to position [659, 0]
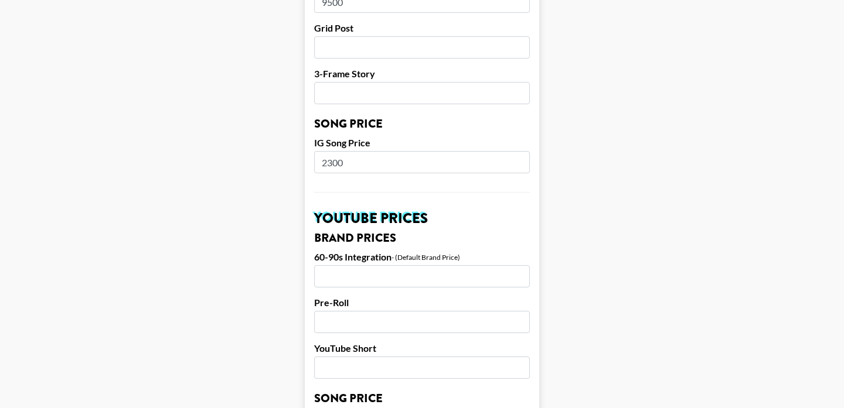
type input "9500"
click at [327, 151] on input "2300" at bounding box center [422, 162] width 216 height 22
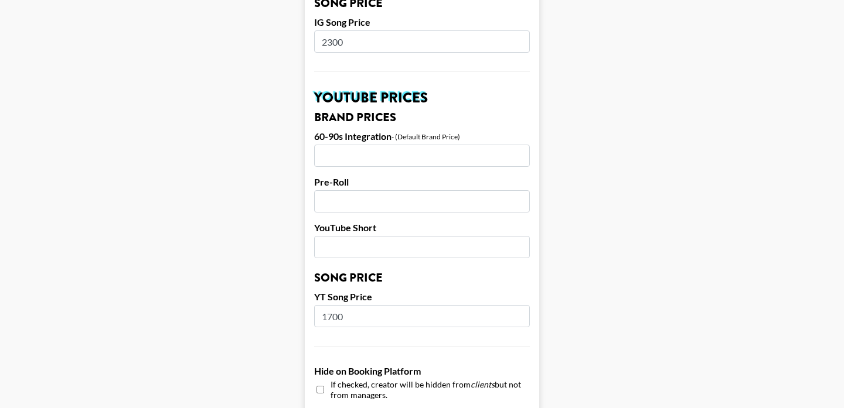
scroll to position [791, 0]
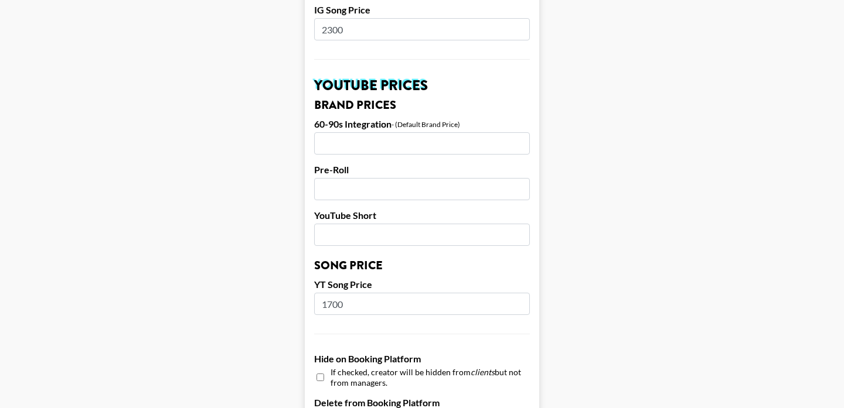
click at [329, 293] on input "1700" at bounding box center [422, 304] width 216 height 22
paste input "23"
type input "2300"
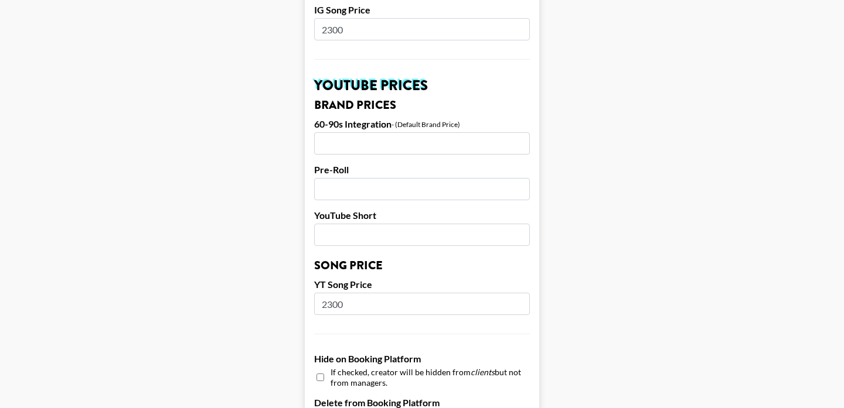
click at [341, 132] on input "number" at bounding box center [422, 143] width 216 height 22
type input "9500"
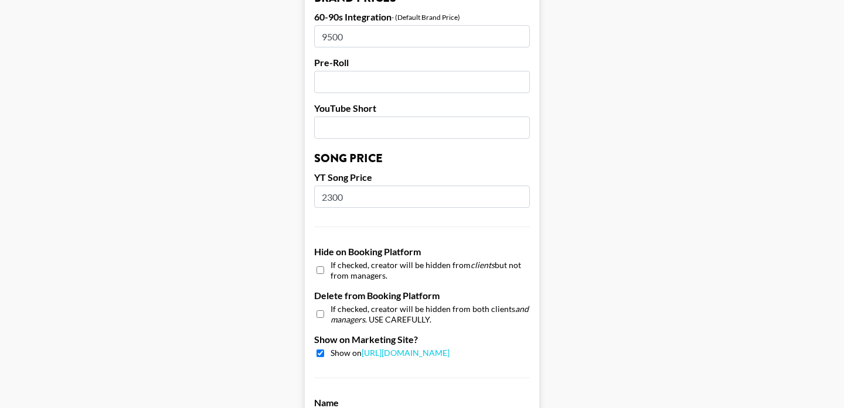
scroll to position [1181, 0]
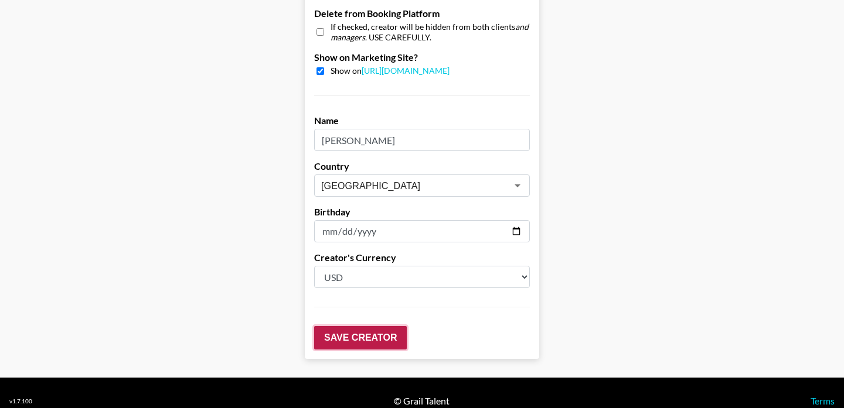
click at [357, 326] on input "Save Creator" at bounding box center [360, 337] width 93 height 23
click at [365, 326] on input "Save Creator" at bounding box center [360, 337] width 93 height 23
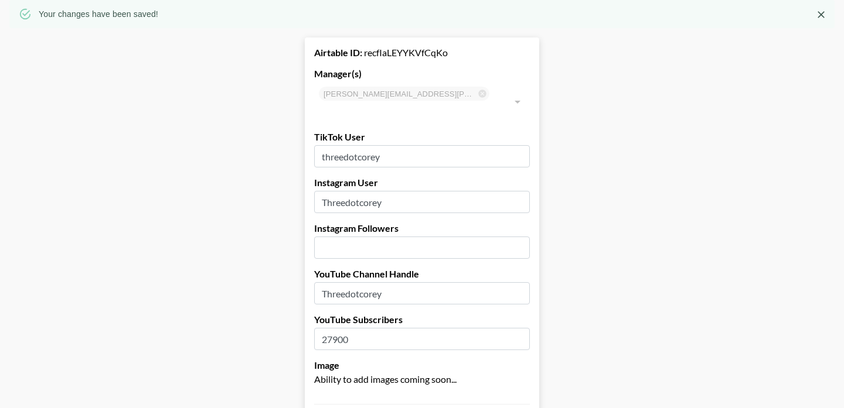
scroll to position [0, 0]
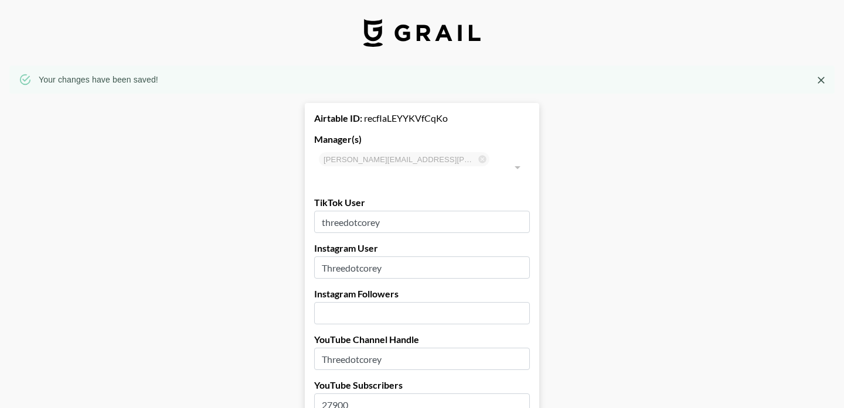
click at [379, 35] on img at bounding box center [421, 33] width 117 height 28
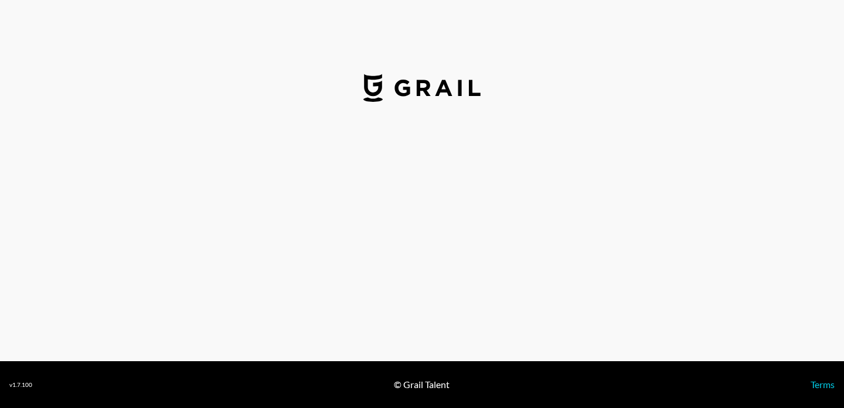
select select "USD"
